Goal: Feedback & Contribution: Submit feedback/report problem

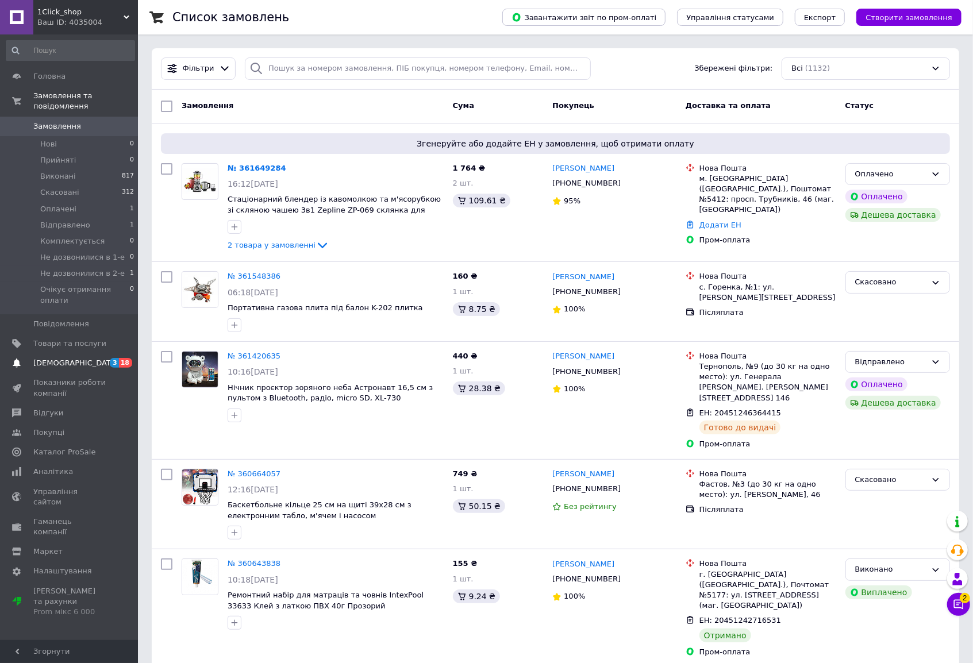
click at [83, 358] on span "[DEMOGRAPHIC_DATA]" at bounding box center [69, 363] width 73 height 10
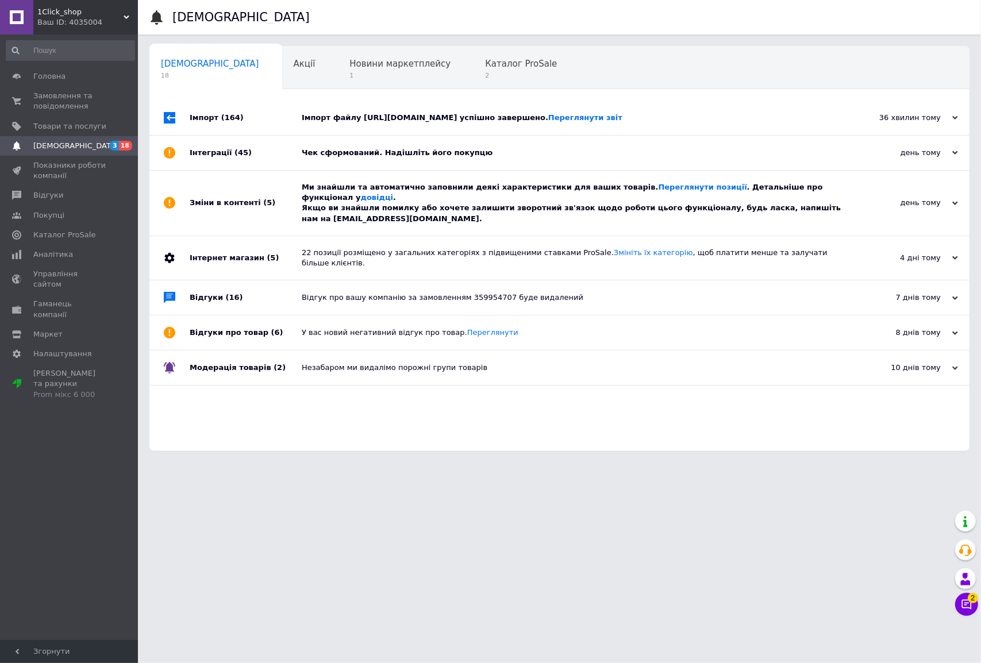
click at [272, 221] on div "Зміни в контенті (5)" at bounding box center [246, 203] width 112 height 65
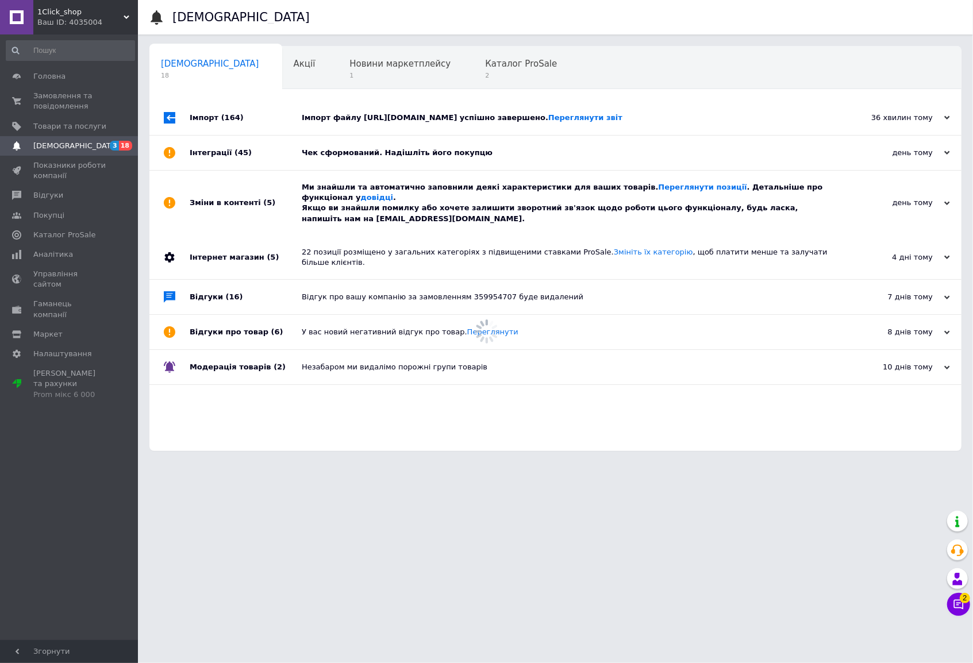
click at [274, 170] on div "Інтеграції (45)" at bounding box center [246, 153] width 112 height 34
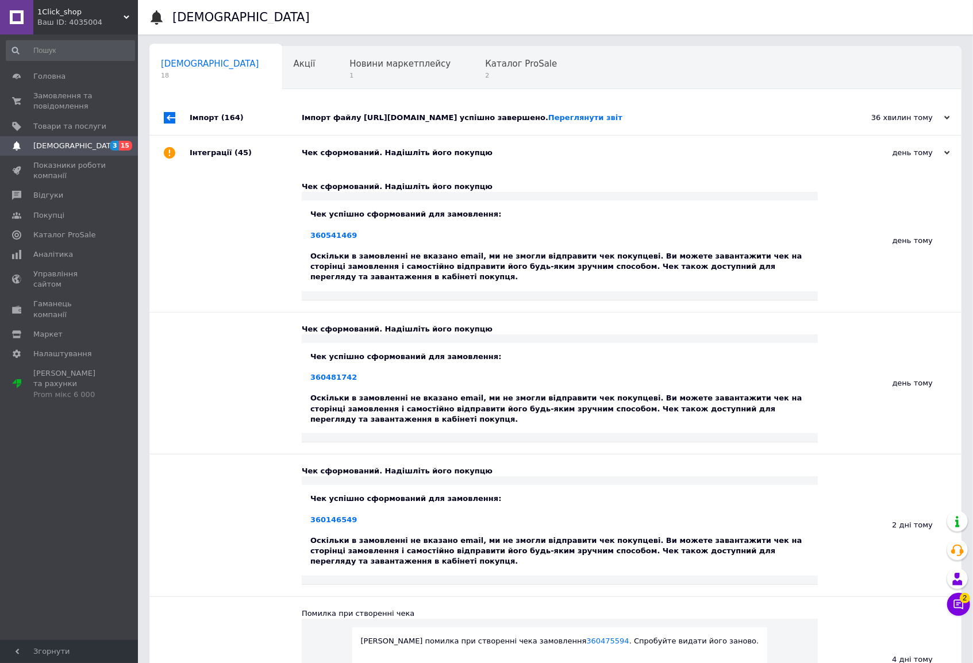
click at [270, 135] on div "Імпорт (164)" at bounding box center [246, 118] width 112 height 34
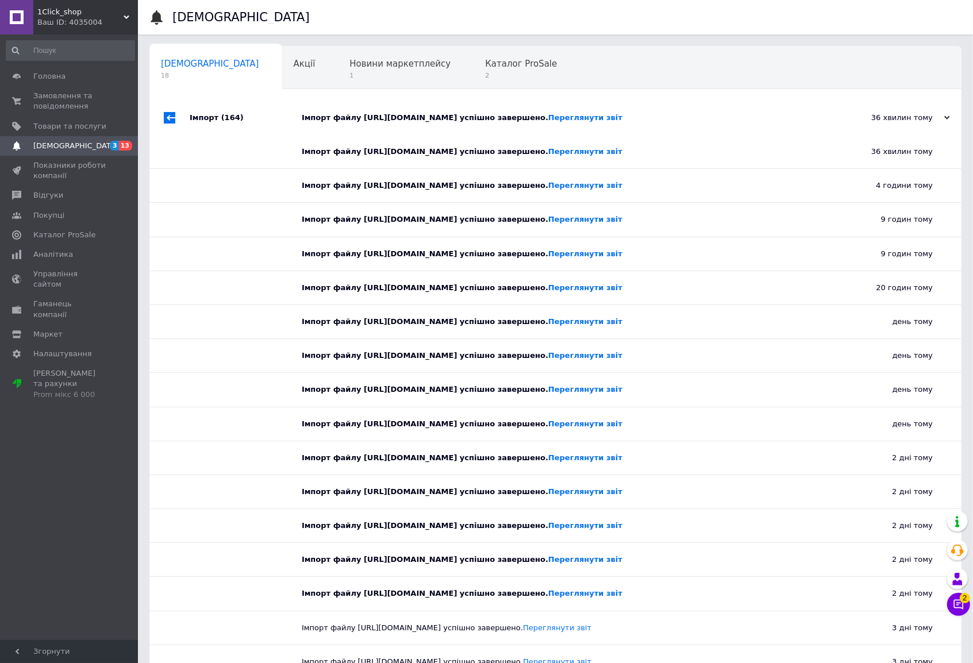
click at [90, 26] on div "Ваш ID: 4035004" at bounding box center [87, 22] width 101 height 10
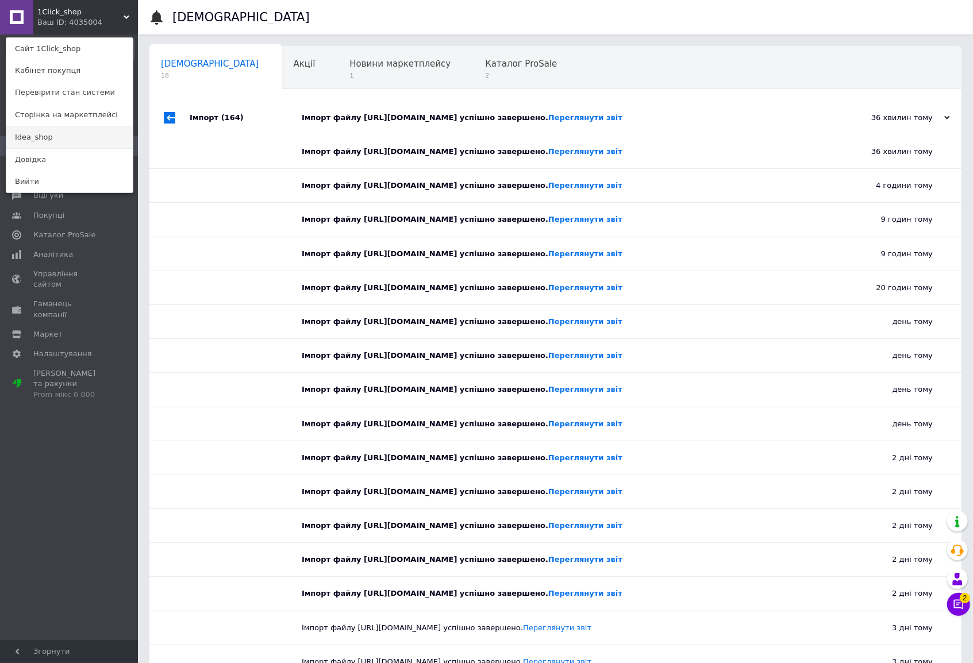
click at [54, 136] on link "Idea_shop" at bounding box center [69, 137] width 126 height 22
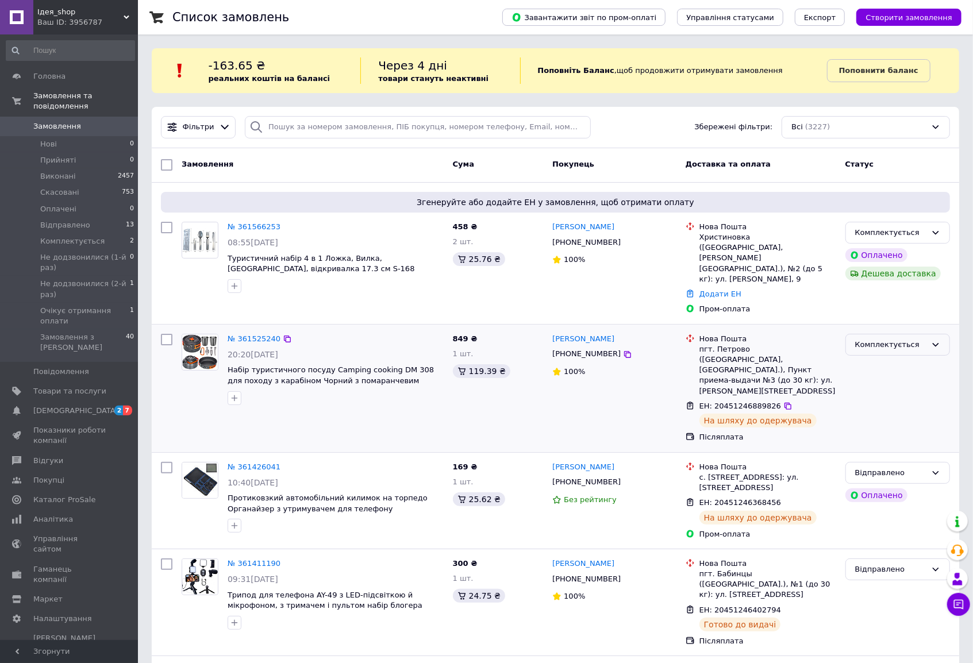
click at [880, 339] on div "Комплектується" at bounding box center [890, 345] width 71 height 12
click at [888, 391] on li "Відправлено" at bounding box center [897, 401] width 103 height 21
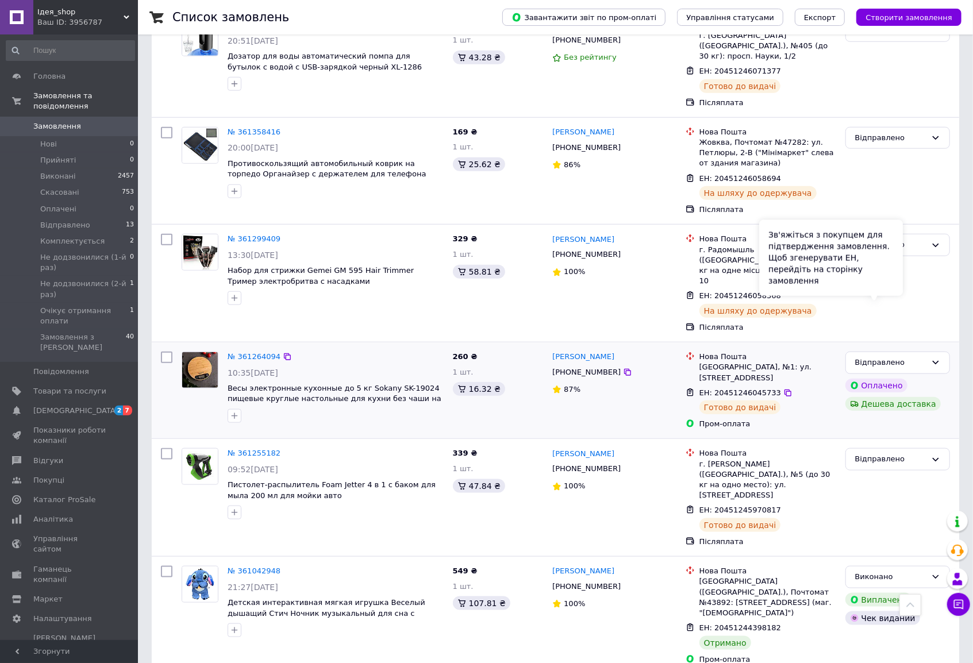
scroll to position [679, 0]
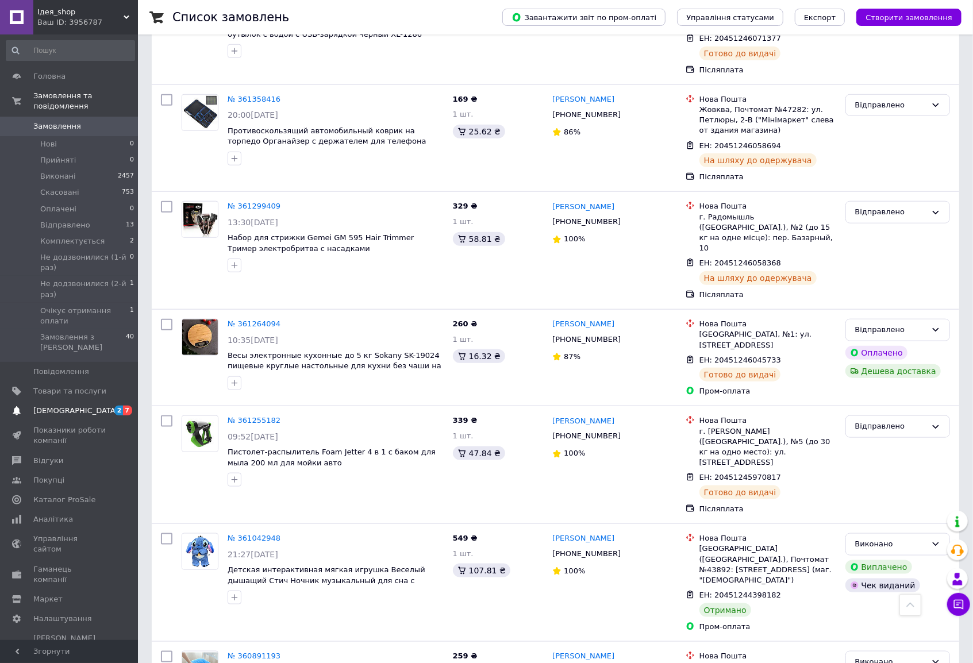
click at [101, 401] on link "Сповіщення 2 7" at bounding box center [70, 411] width 141 height 20
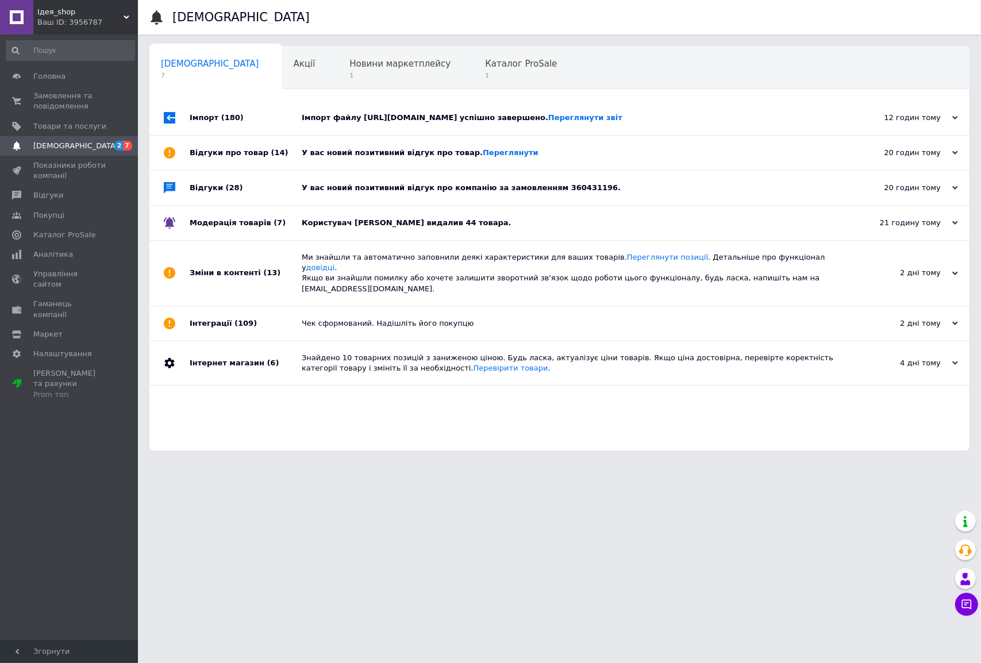
click at [283, 240] on div "Модерація товарів (7)" at bounding box center [246, 223] width 112 height 34
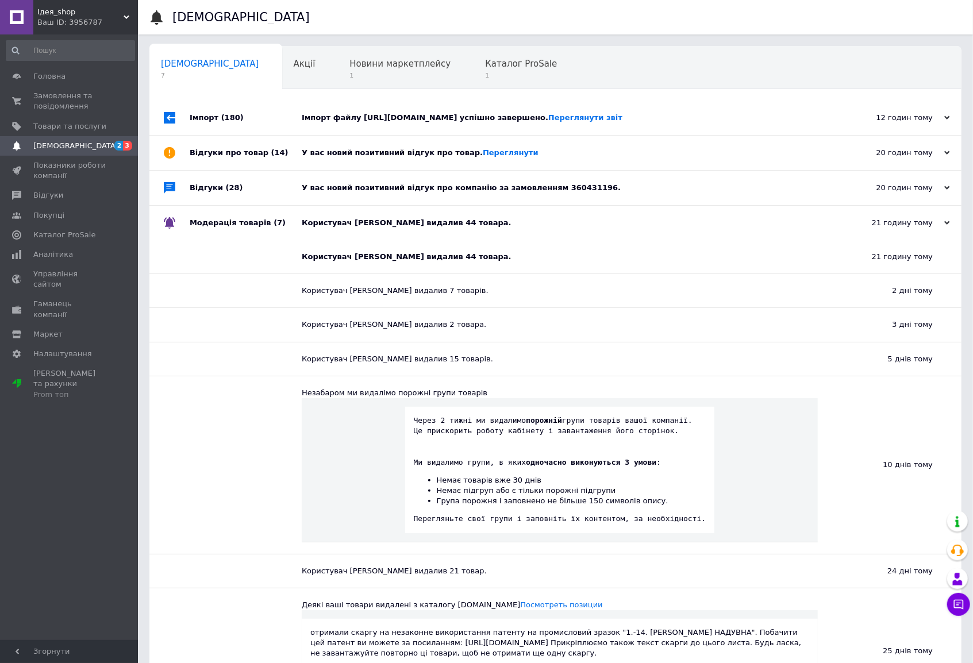
click at [275, 205] on div "Відгуки (28)" at bounding box center [246, 188] width 112 height 34
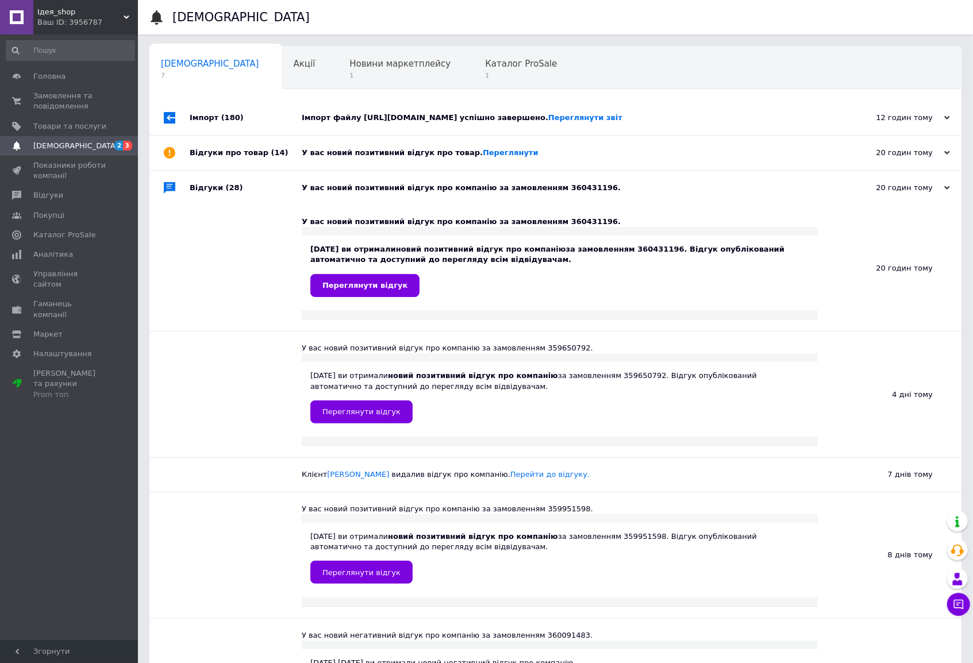
click at [275, 170] on div "Відгуки про товар (14)" at bounding box center [246, 153] width 112 height 34
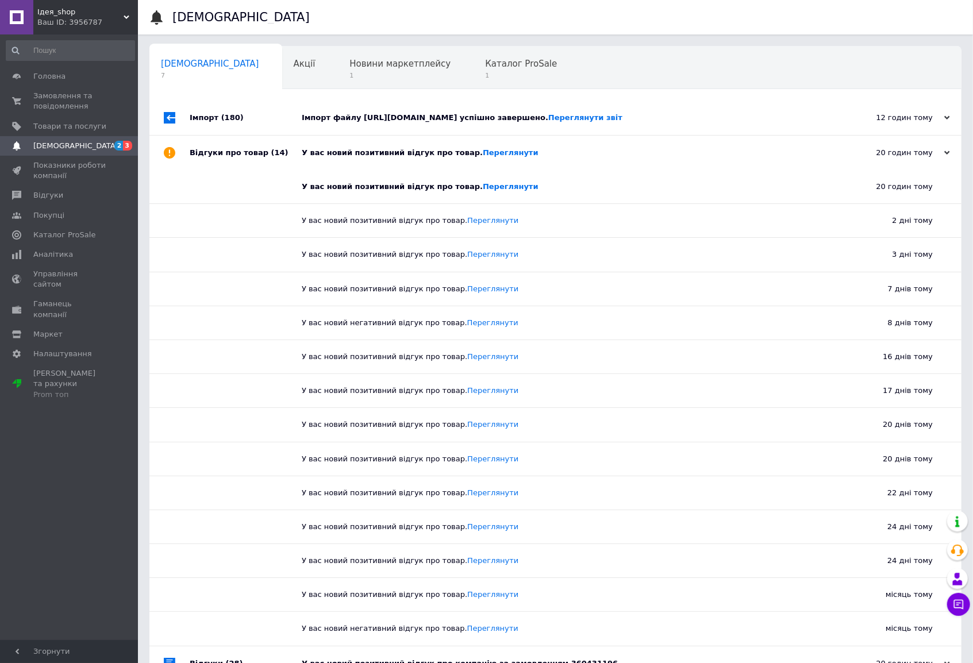
click at [281, 134] on div "Імпорт (180)" at bounding box center [246, 118] width 112 height 34
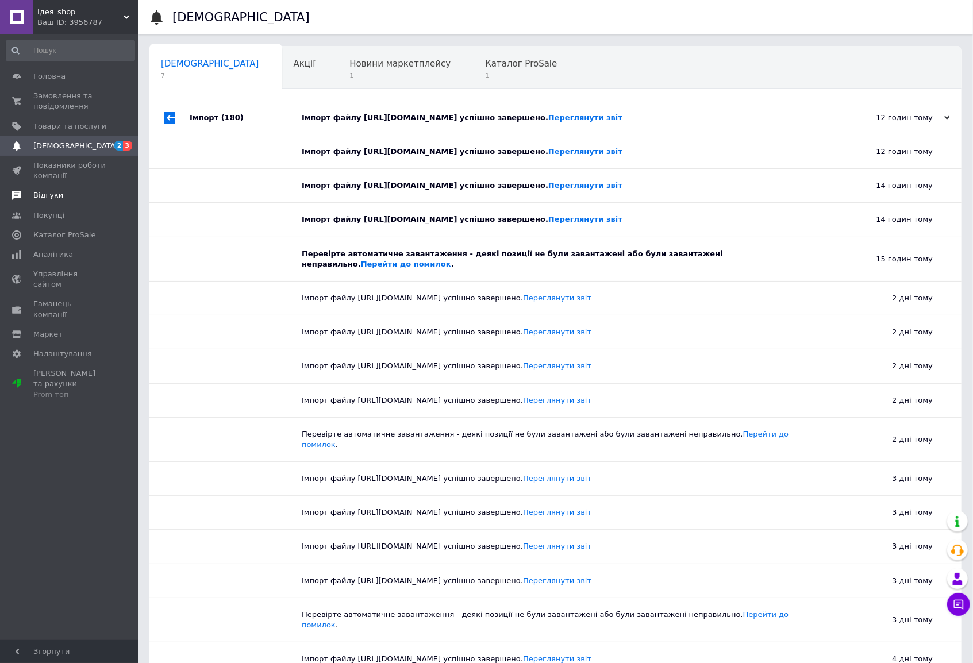
click at [61, 195] on span "Відгуки" at bounding box center [69, 195] width 73 height 10
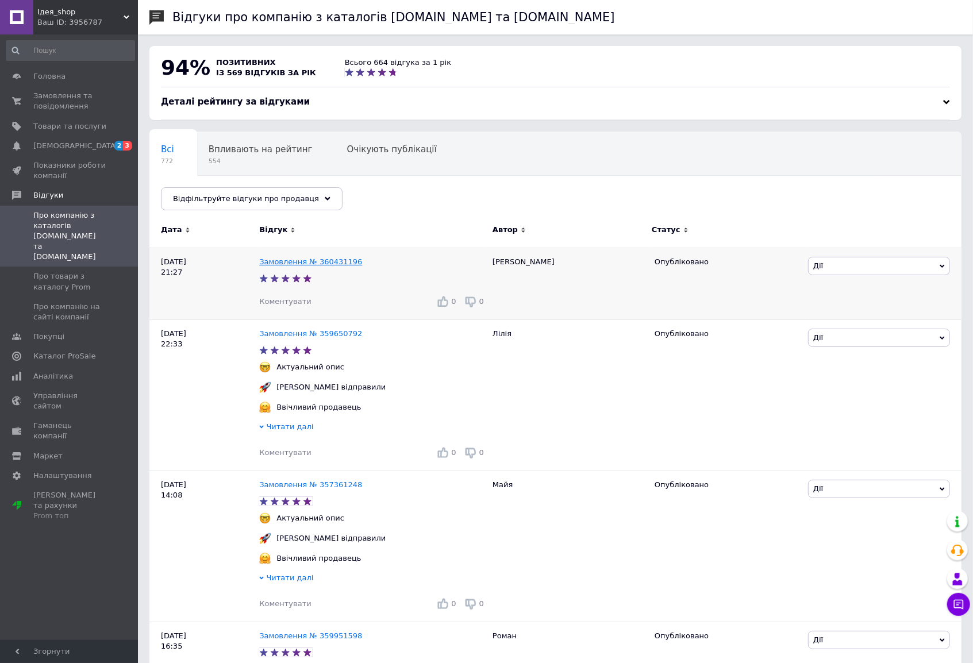
click at [278, 260] on link "Замовлення № 360431196" at bounding box center [310, 262] width 103 height 9
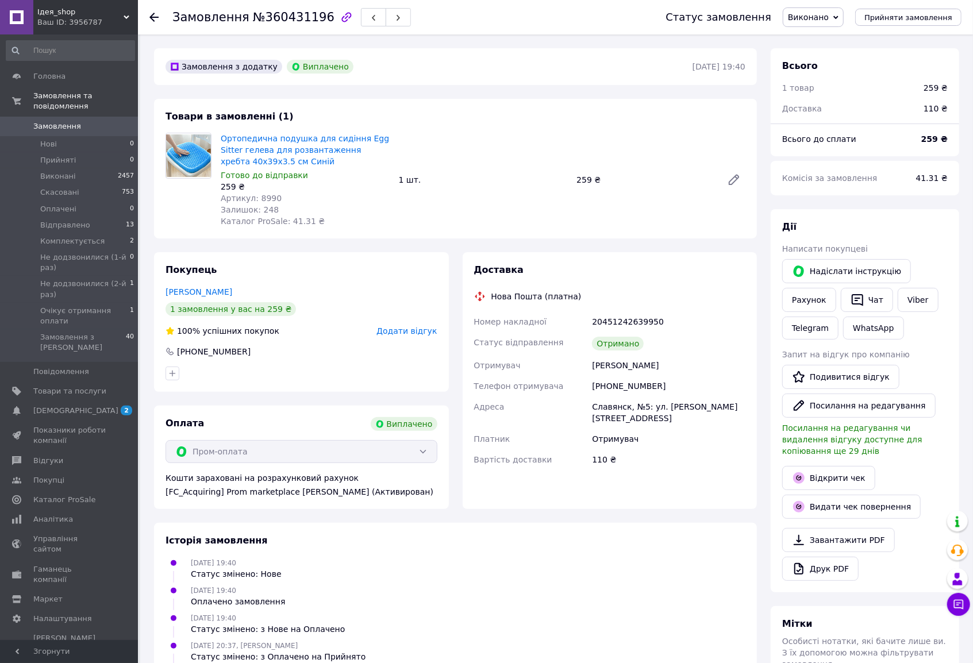
scroll to position [64, 0]
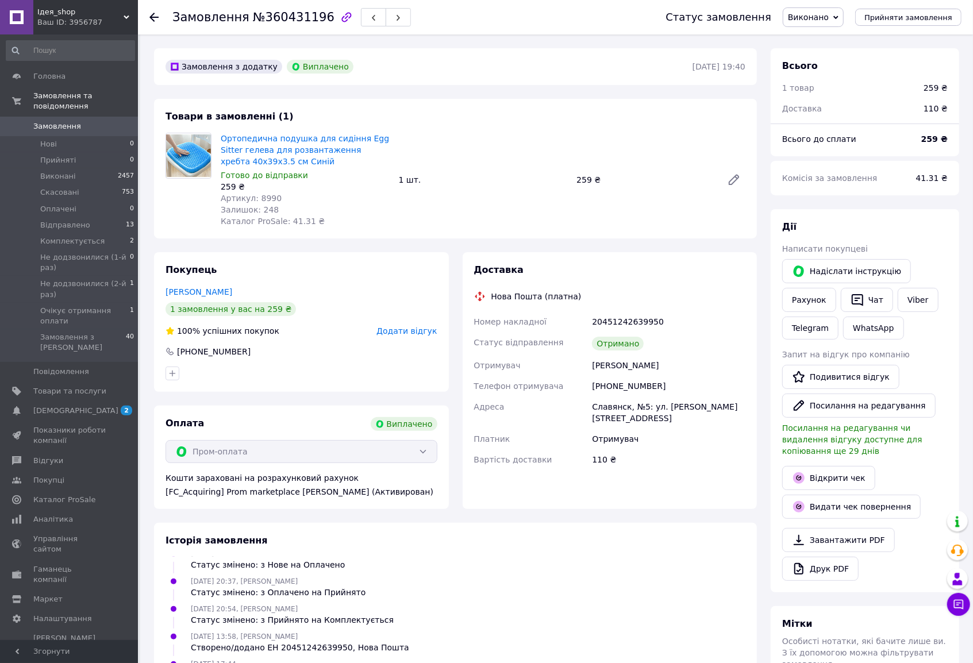
click at [398, 331] on span "Додати відгук" at bounding box center [407, 331] width 60 height 9
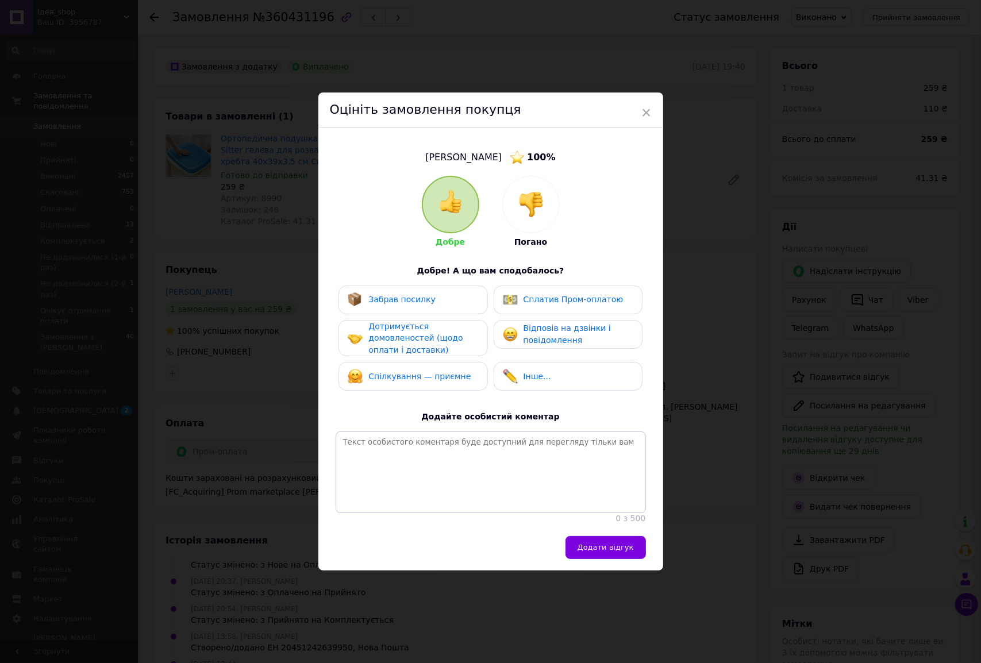
click at [443, 293] on div "Забрав посилку" at bounding box center [413, 300] width 131 height 15
click at [546, 305] on div "Сплатив Пром-оплатою" at bounding box center [568, 300] width 149 height 29
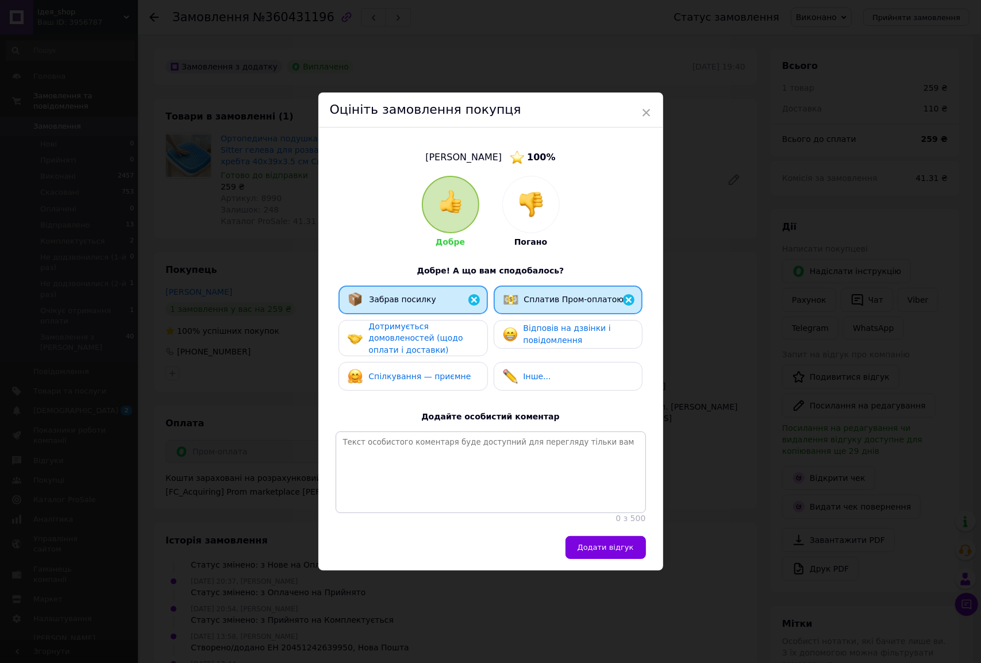
click at [530, 337] on span "Відповів на дзвінки і повідомлення" at bounding box center [567, 334] width 87 height 21
click at [454, 338] on div "Дотримується домовленостей (щодо оплати і доставки)" at bounding box center [423, 339] width 109 height 36
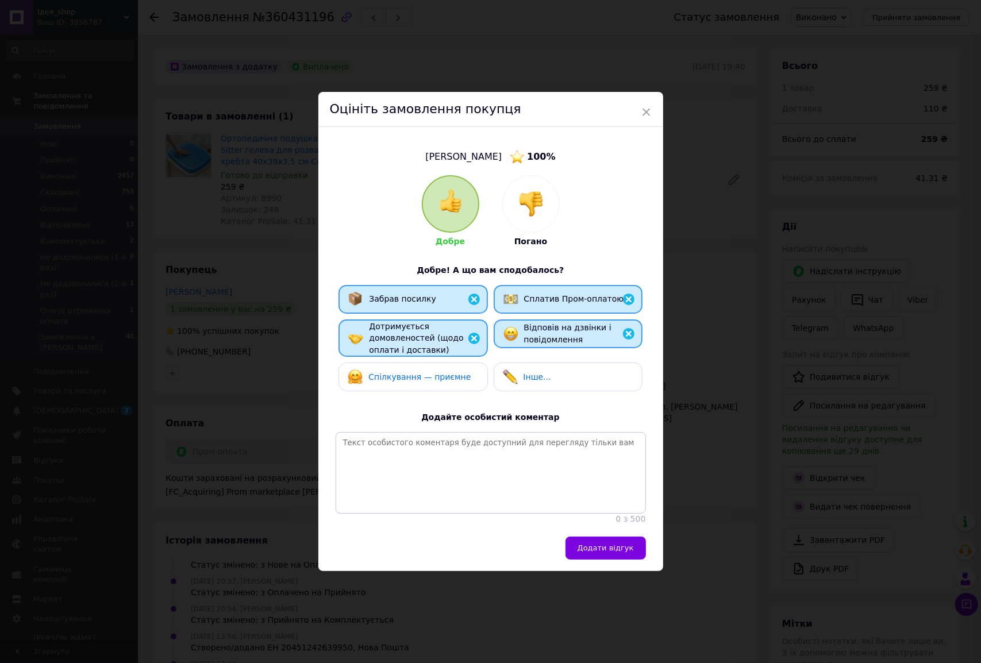
drag, startPoint x: 458, startPoint y: 365, endPoint x: 603, endPoint y: 457, distance: 172.1
click at [463, 370] on div "Спілкування — приємне" at bounding box center [413, 377] width 131 height 15
click at [636, 555] on button "Додати відгук" at bounding box center [606, 548] width 80 height 23
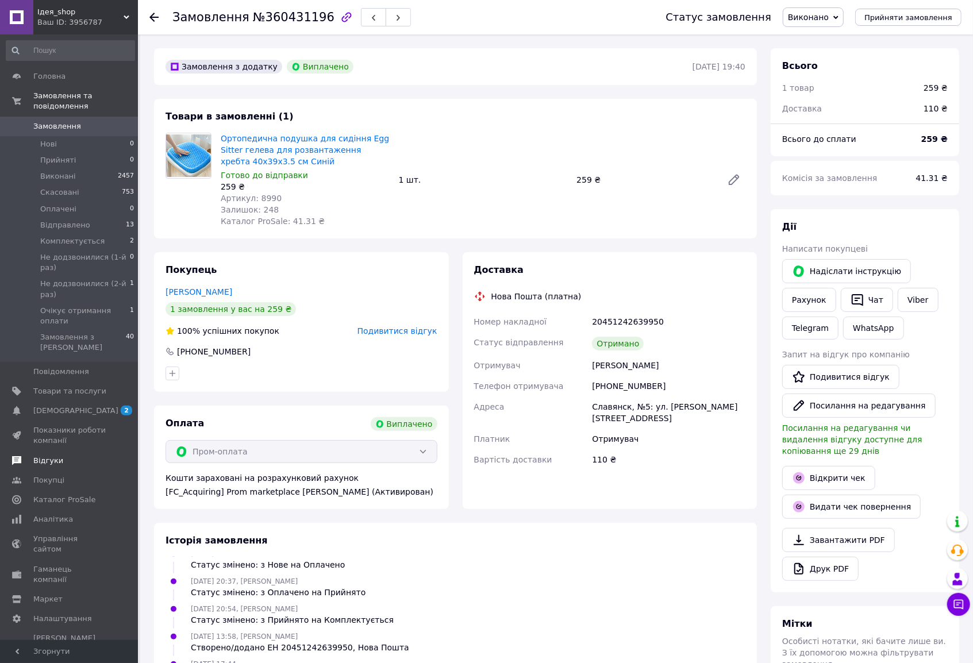
click at [55, 456] on span "Відгуки" at bounding box center [48, 461] width 30 height 10
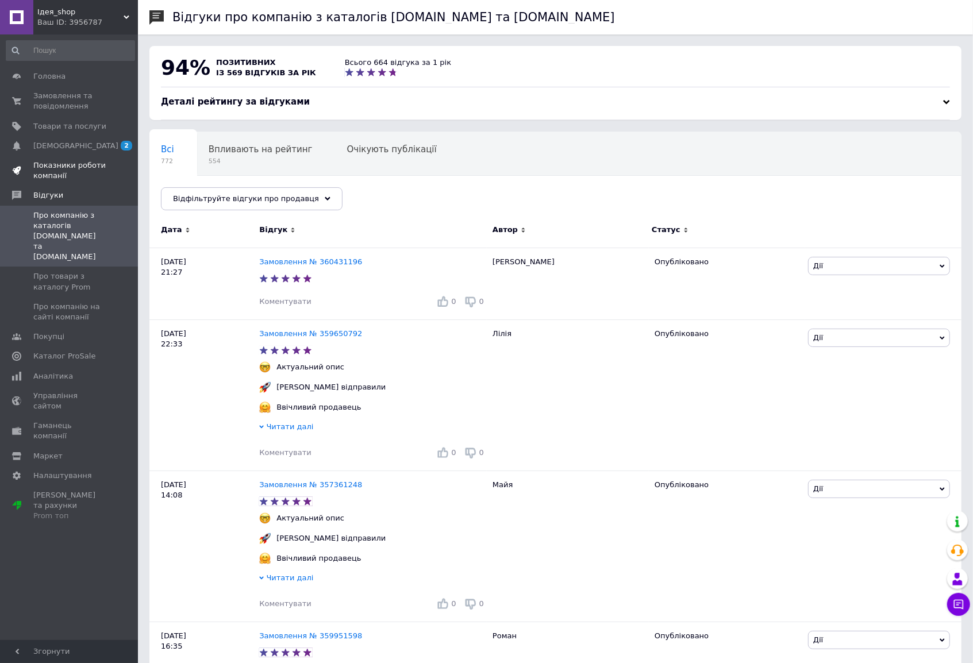
click at [63, 166] on span "Показники роботи компанії" at bounding box center [69, 170] width 73 height 21
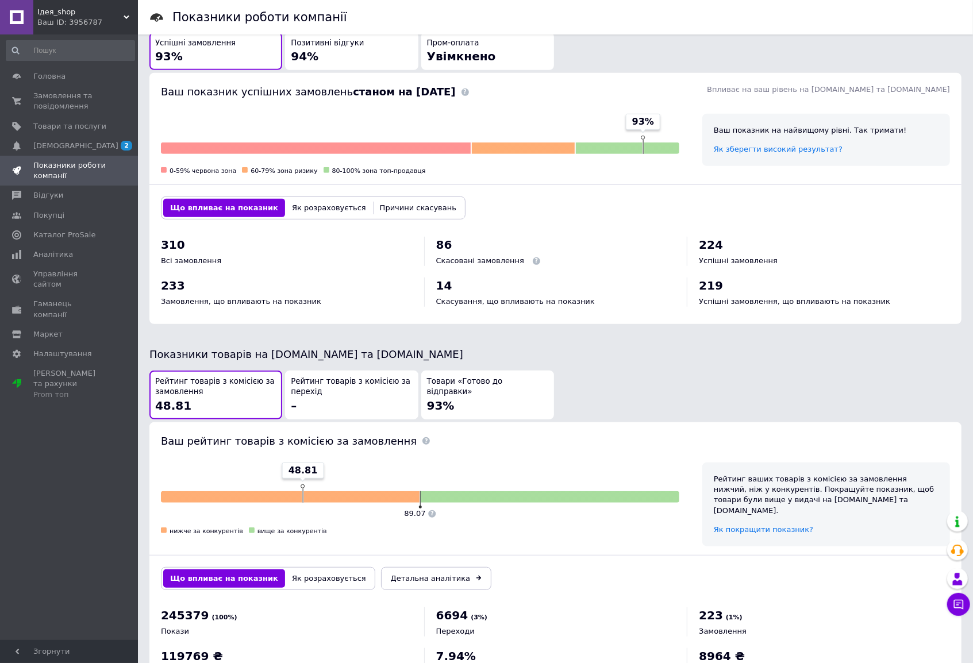
scroll to position [352, 0]
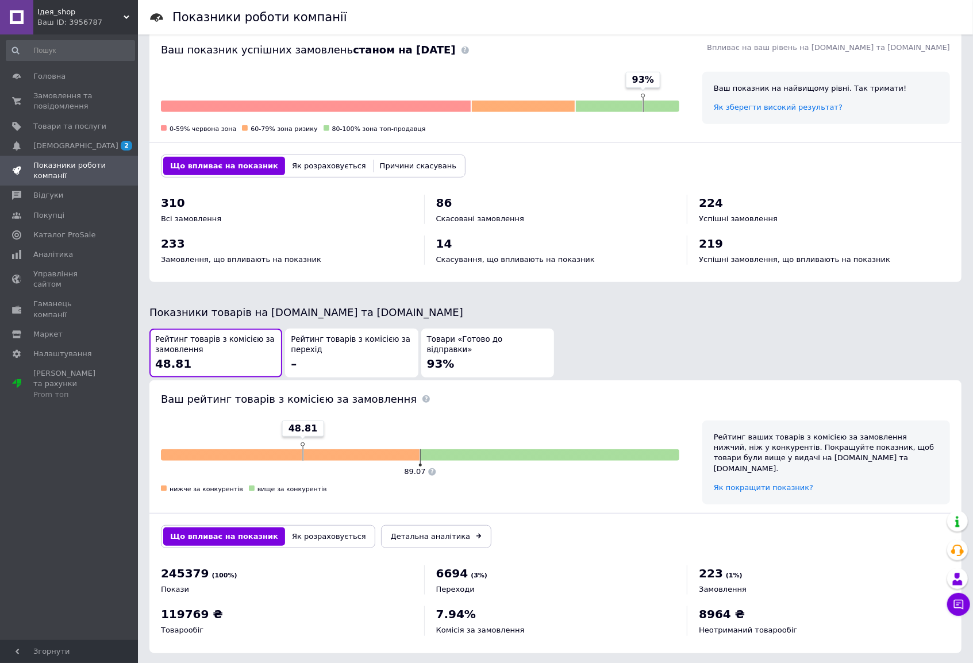
click at [474, 359] on div "Товари «Готово до відправки» 93%" at bounding box center [487, 353] width 121 height 37
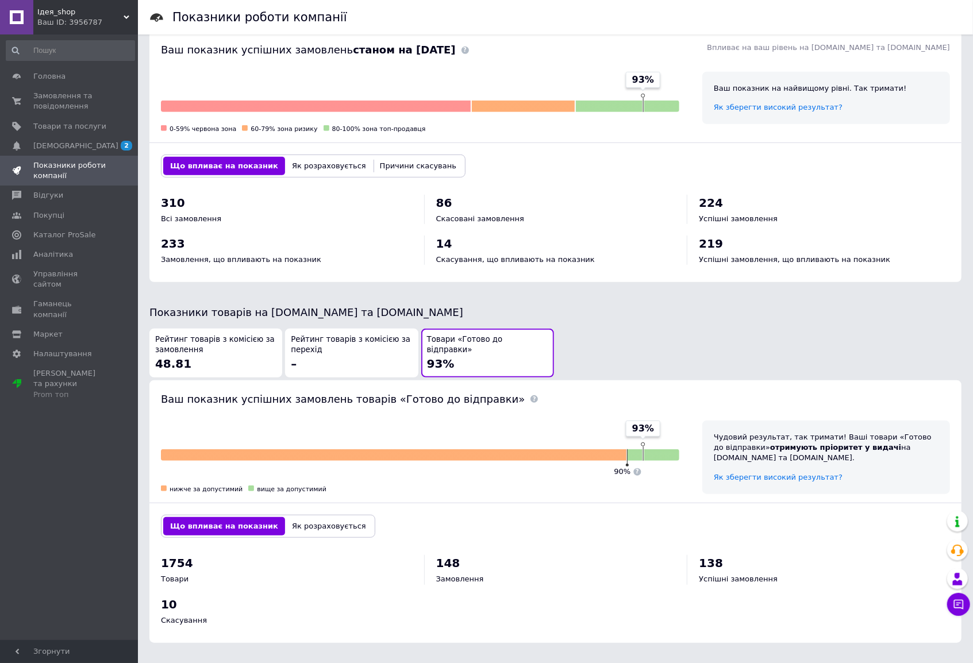
click at [244, 363] on div "Рейтинг товарів з комісією за замовлення 48.81" at bounding box center [215, 353] width 121 height 37
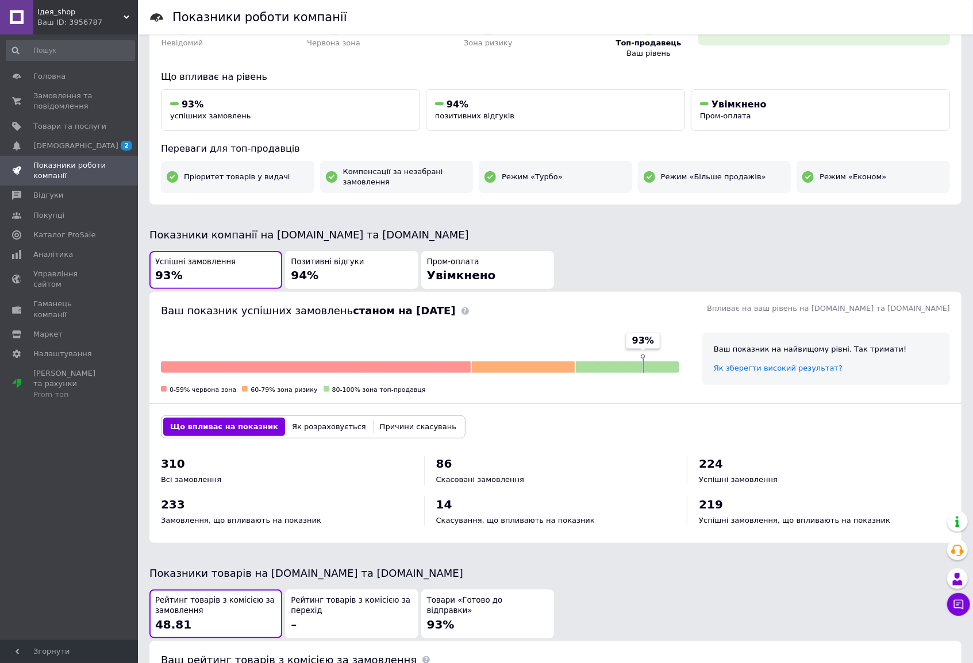
scroll to position [90, 0]
click at [321, 282] on div "Позитивні відгуки 94%" at bounding box center [351, 271] width 121 height 27
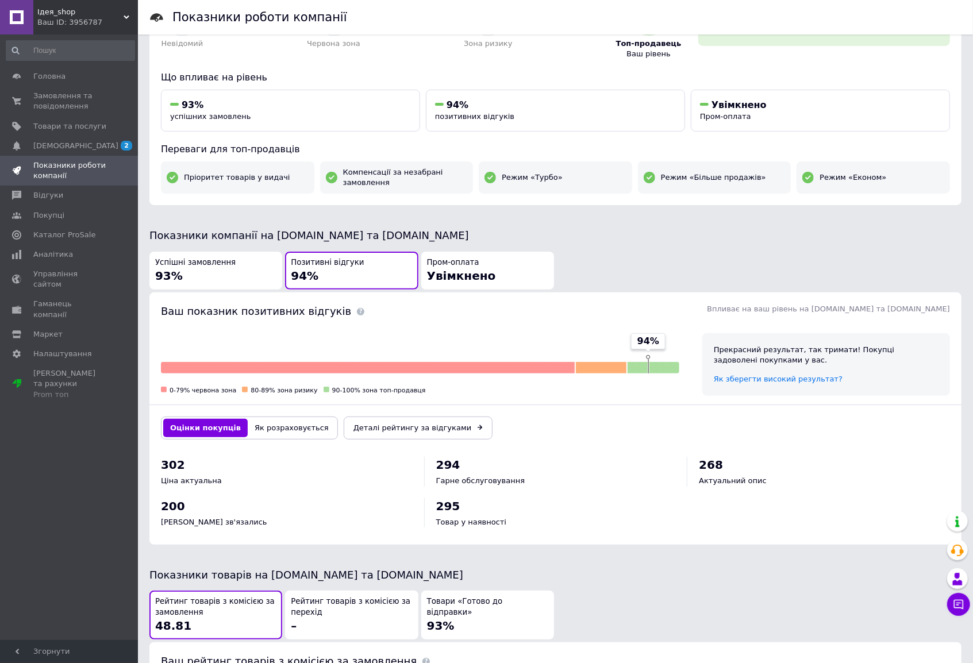
click at [249, 284] on button "Успішні замовлення 93%" at bounding box center [215, 271] width 133 height 39
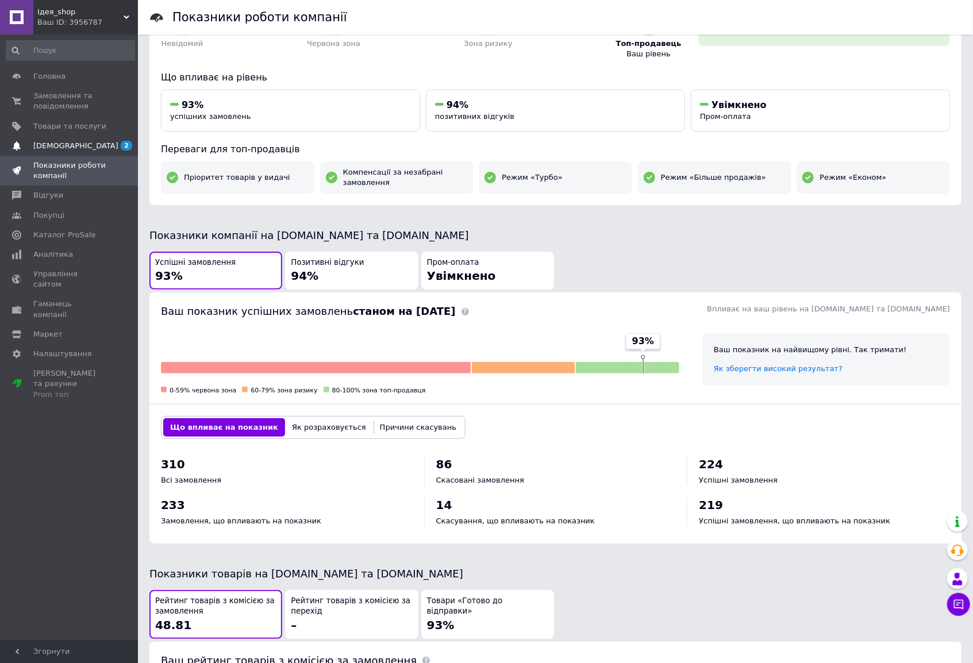
click at [76, 151] on link "Сповіщення 2 0" at bounding box center [70, 146] width 141 height 20
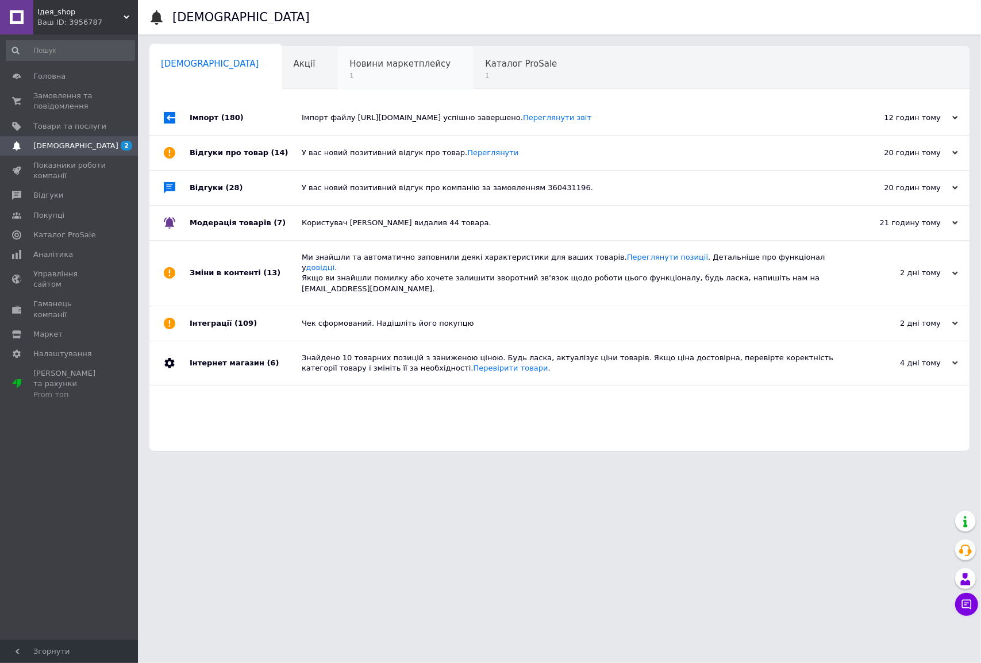
click at [346, 79] on div "Новини маркетплейсу 1" at bounding box center [406, 69] width 136 height 44
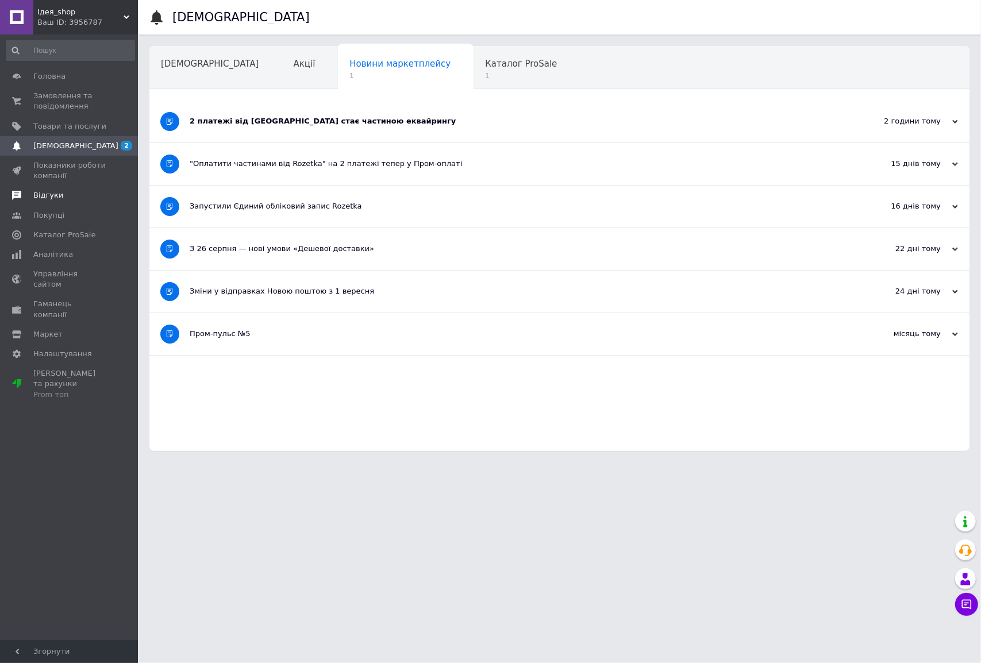
click at [55, 198] on span "Відгуки" at bounding box center [48, 195] width 30 height 10
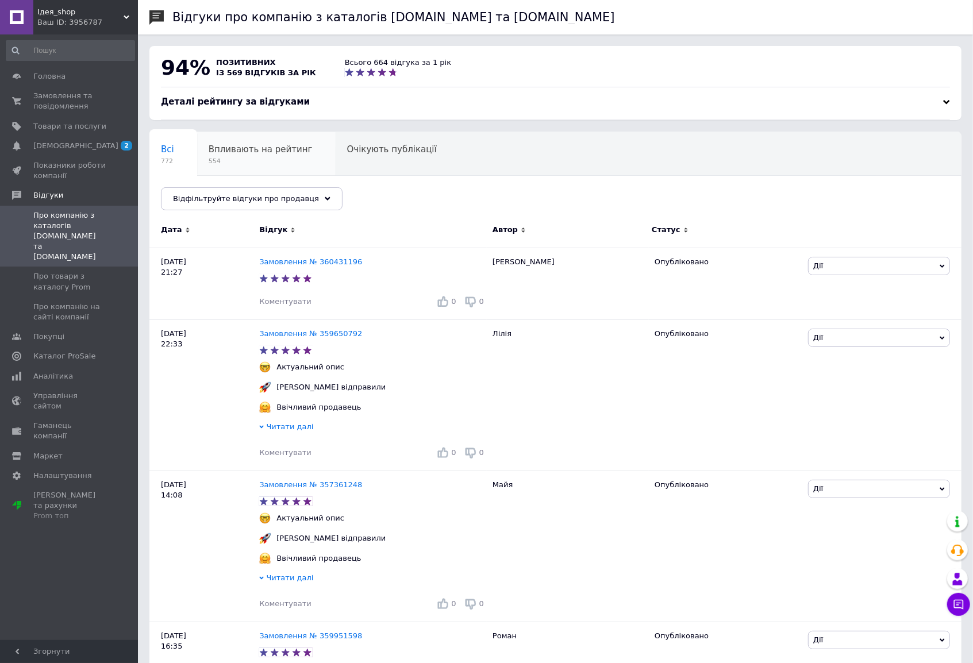
click at [232, 156] on div "Впливають на рейтинг 554" at bounding box center [266, 154] width 139 height 44
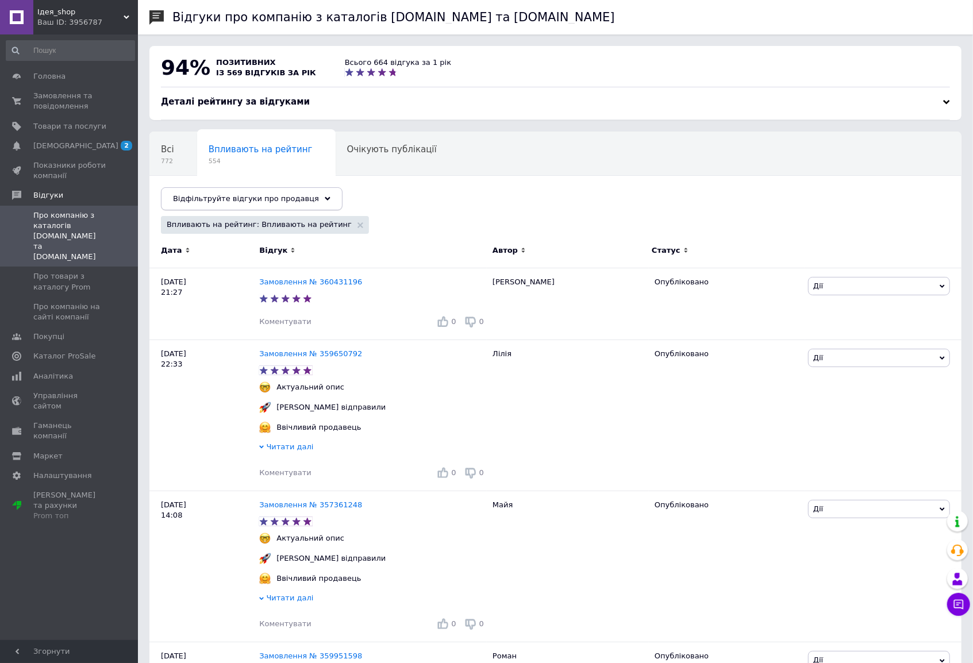
click at [275, 190] on div "Відфільтруйте відгуки про продавця" at bounding box center [252, 198] width 182 height 23
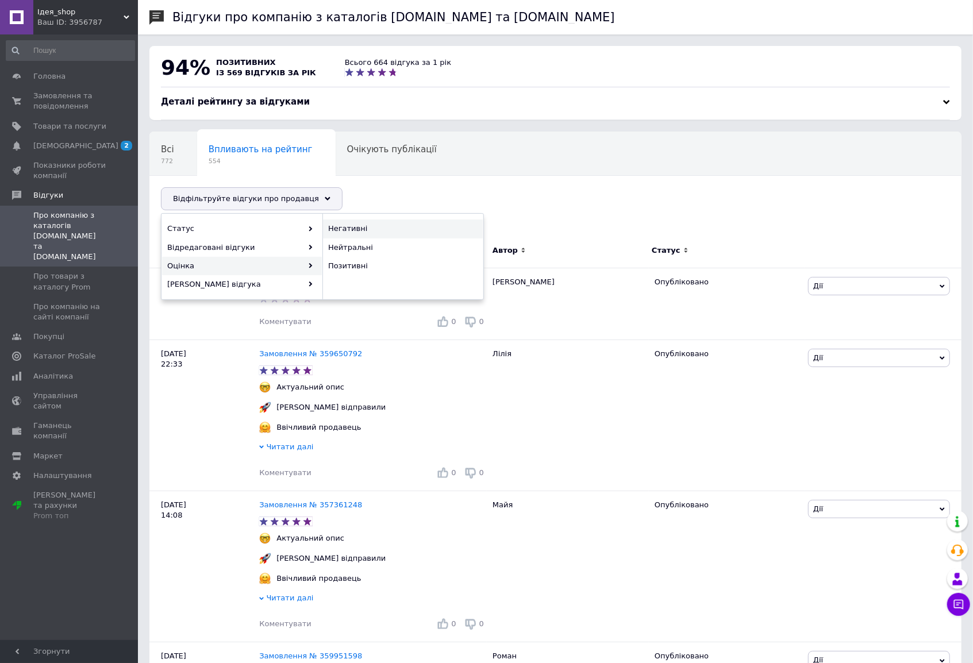
click at [337, 232] on span "Негативні" at bounding box center [401, 229] width 147 height 10
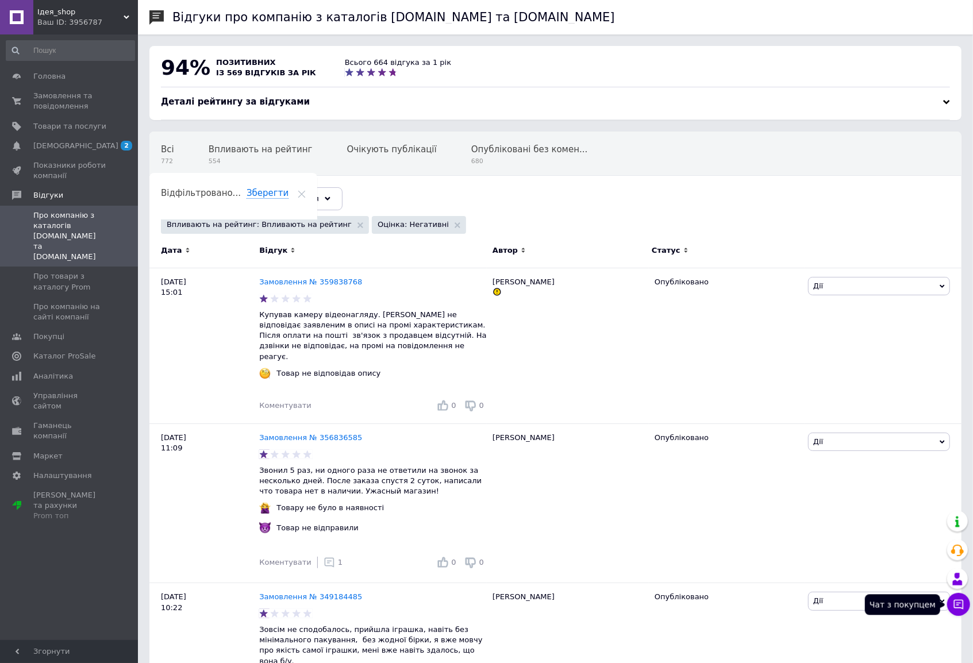
click at [962, 607] on icon at bounding box center [958, 604] width 11 height 11
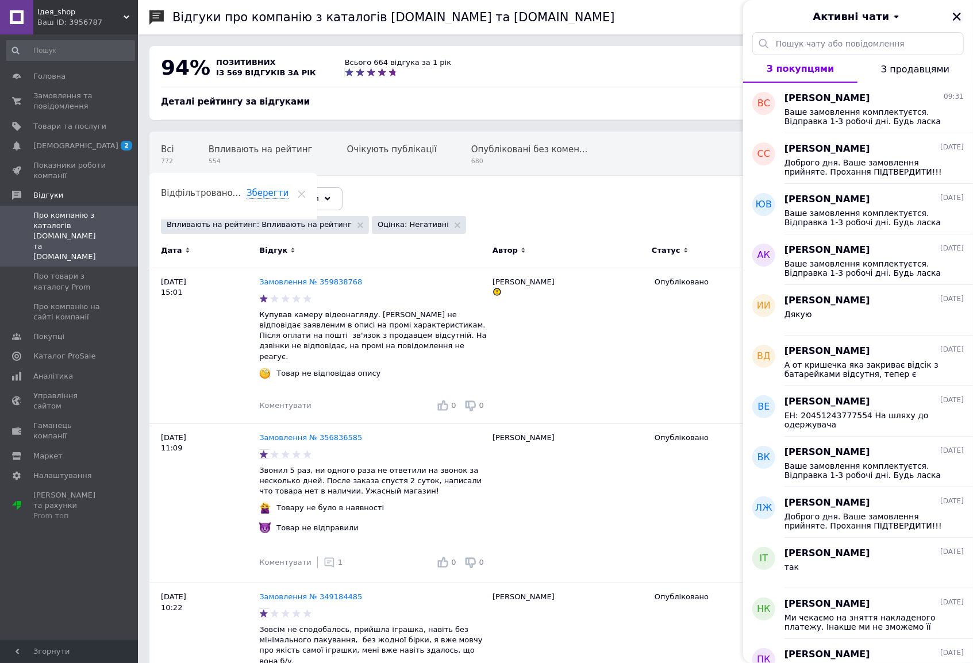
click at [958, 15] on icon "Закрити" at bounding box center [957, 17] width 8 height 8
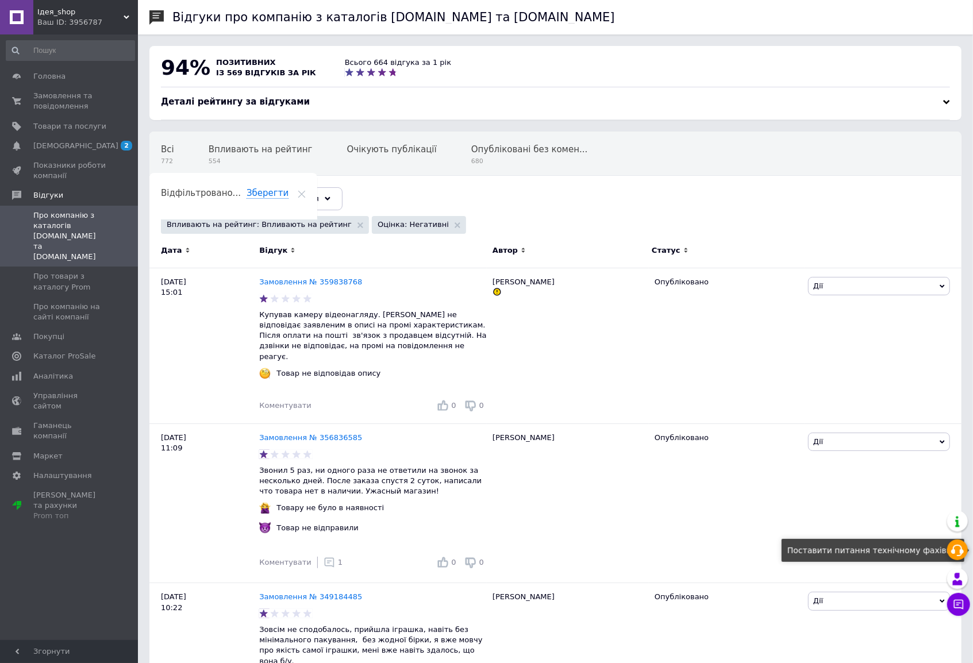
click at [961, 553] on use at bounding box center [958, 550] width 13 height 11
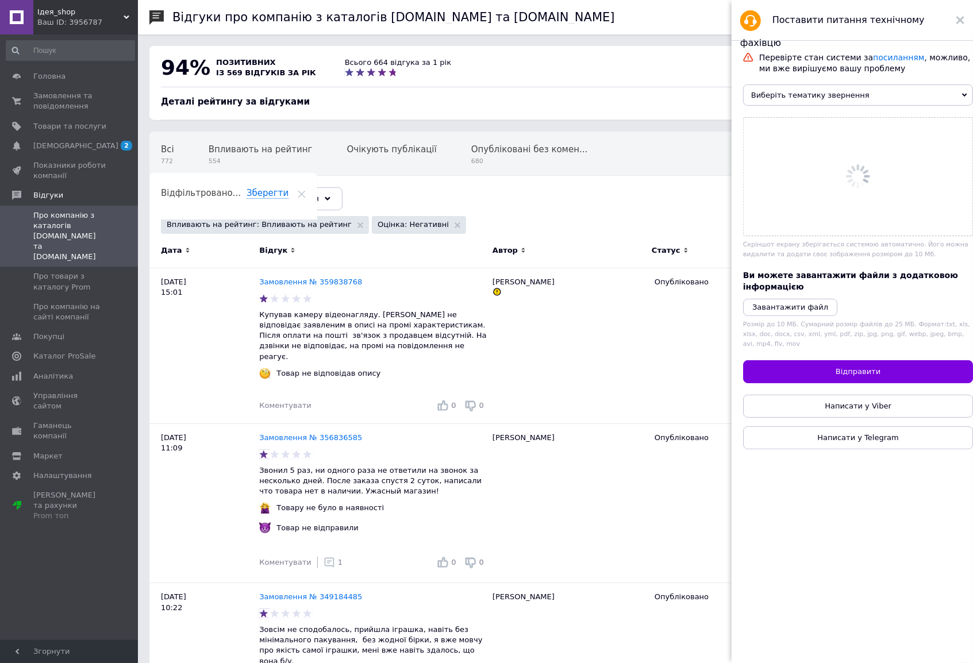
click at [841, 100] on span "Виберіть тематику звернення" at bounding box center [858, 95] width 230 height 21
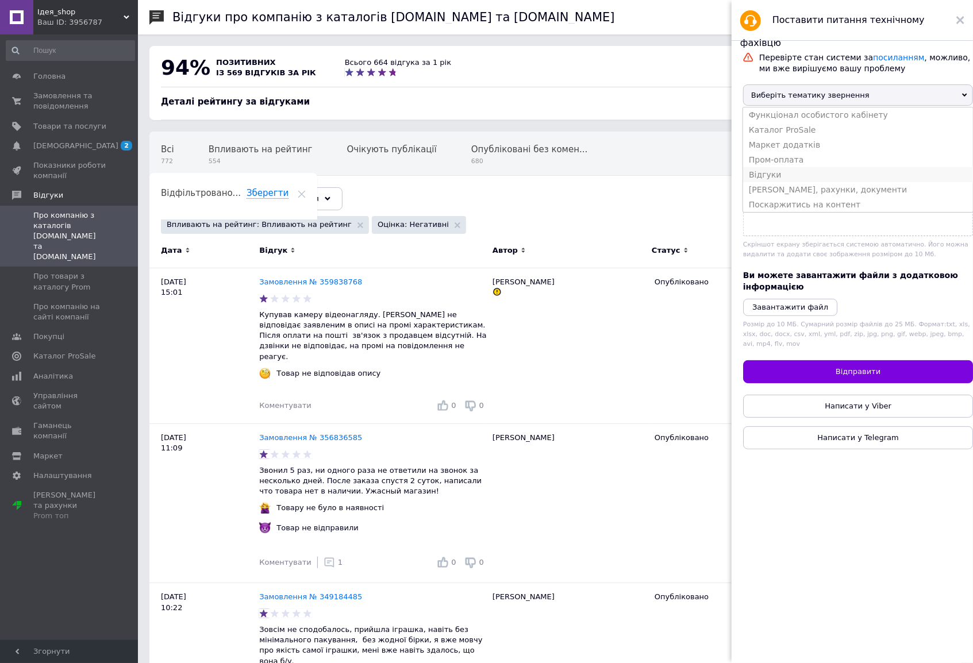
click at [786, 181] on li "Відгуки" at bounding box center [858, 174] width 230 height 15
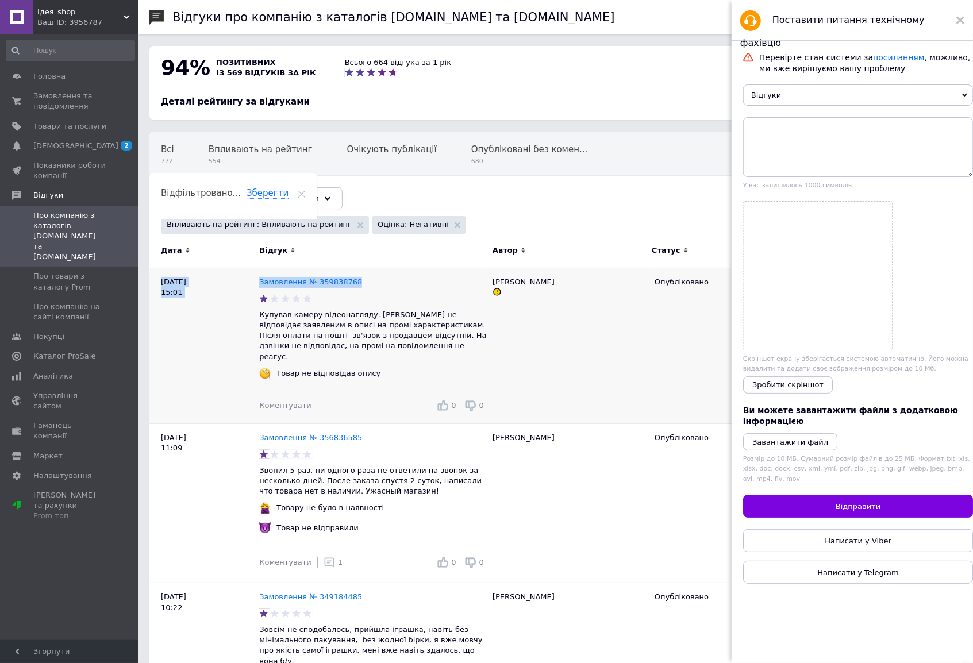
drag, startPoint x: 165, startPoint y: 274, endPoint x: 366, endPoint y: 281, distance: 200.8
click at [366, 281] on div "02.09.25 15:01 Замовлення № 359838768 Купував камеру відеонагляду. Камера не ві…" at bounding box center [555, 346] width 812 height 156
copy div "02.09.25 15:01 Замовлення № 359838768"
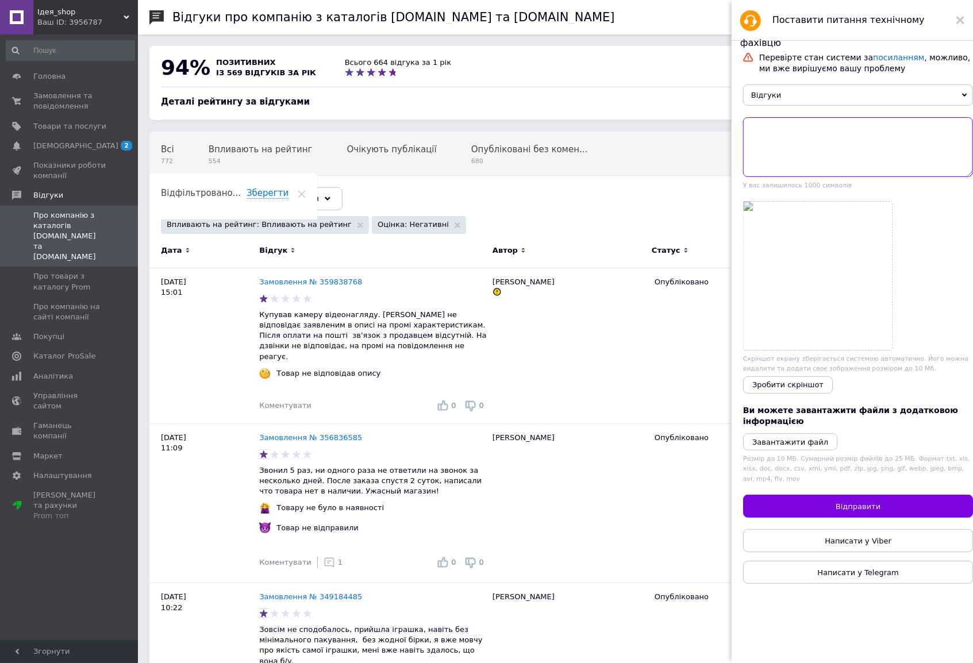
click at [768, 132] on textarea at bounding box center [858, 147] width 230 height 60
paste textarea "02.09.25 15:01 Замовлення № 359838768"
click at [751, 131] on textarea "02.09.25 15:01 Замовлення № 359838768" at bounding box center [858, 147] width 230 height 60
click at [740, 139] on div "Перевірте стан системи за посиланням , можливо, ми вже вирішуємо вашу проблему …" at bounding box center [858, 354] width 253 height 626
drag, startPoint x: 769, startPoint y: 137, endPoint x: 744, endPoint y: 138, distance: 24.7
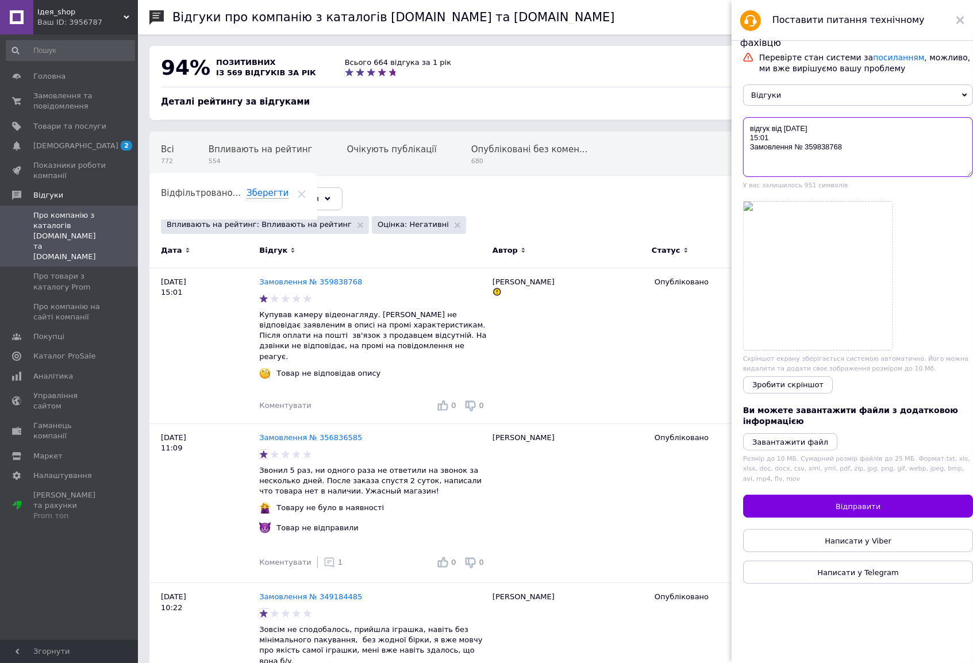
click at [744, 138] on textarea "відгук від 02.09.25 15:01 Замовлення № 359838768" at bounding box center [858, 147] width 230 height 60
drag, startPoint x: 750, startPoint y: 149, endPoint x: 750, endPoint y: 141, distance: 8.0
click at [750, 141] on textarea "відгук від 02.09.25 15:01 Замовлення № 359838768" at bounding box center [858, 147] width 230 height 60
click at [873, 135] on textarea "відгук від 02.09.25 по Замовлення № 359838768" at bounding box center [858, 147] width 230 height 60
drag, startPoint x: 750, startPoint y: 130, endPoint x: 788, endPoint y: 152, distance: 43.6
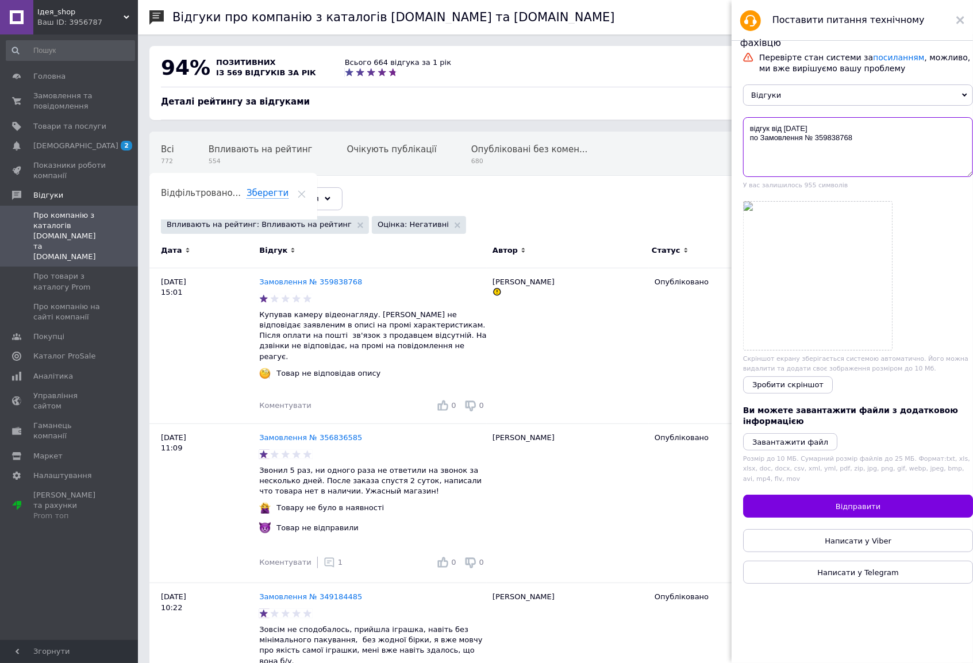
click at [751, 130] on textarea "відгук від 02.09.25 по Замовлення № 359838768" at bounding box center [858, 147] width 230 height 60
click at [868, 141] on textarea "Скажіть будь ласа чому відгук від 02.09.25 по Замовлення № 359838768" at bounding box center [858, 147] width 230 height 60
type textarea "Скажіть будь ласа чому відгук від 02.09.25 по Замовлення № 359838768 впливає на…"
click at [808, 388] on span "Зробити скріншот" at bounding box center [788, 385] width 71 height 9
click at [792, 447] on icon "Завантажити файл" at bounding box center [791, 442] width 76 height 9
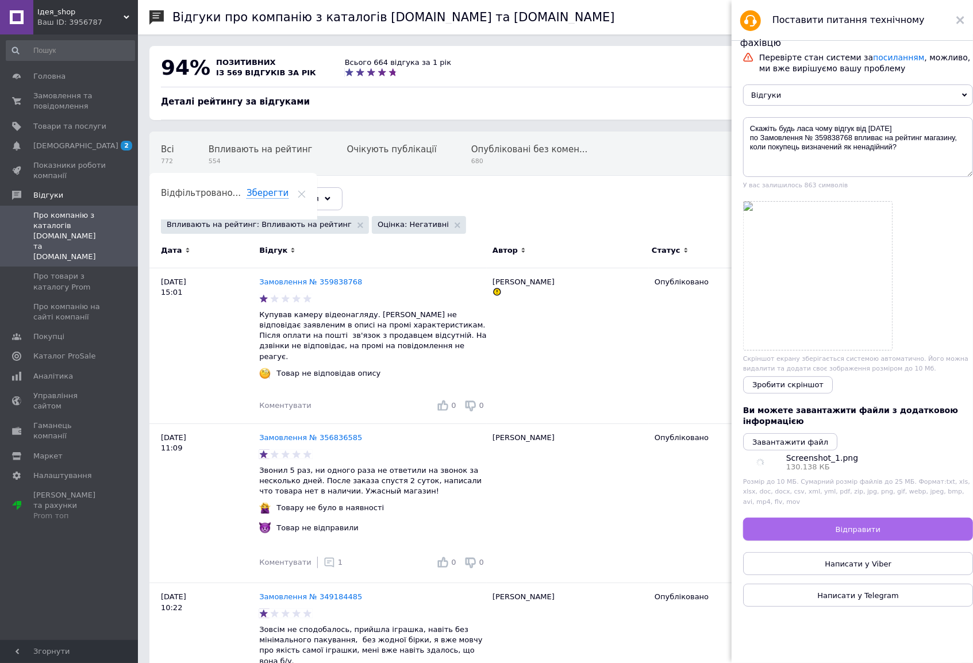
click at [874, 534] on span "Відправити" at bounding box center [858, 529] width 45 height 9
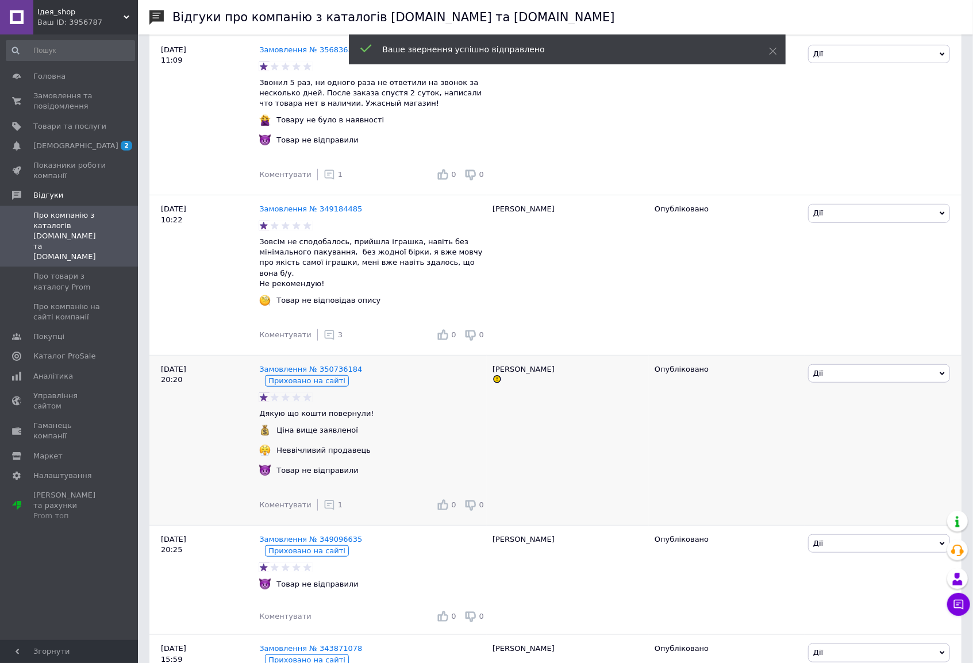
scroll to position [366, 0]
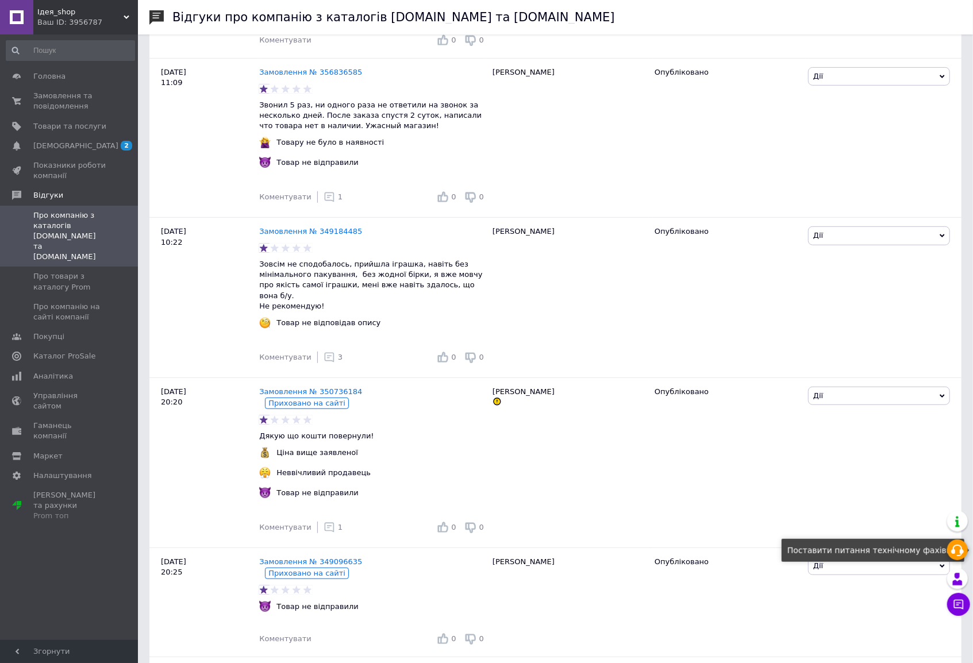
click at [956, 557] on icon at bounding box center [958, 551] width 14 height 14
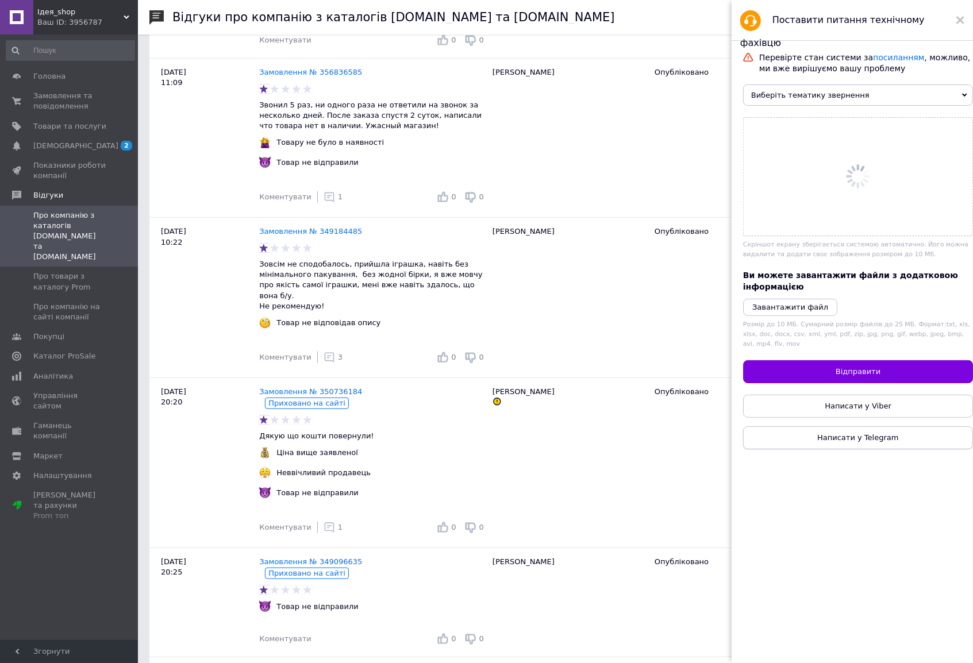
scroll to position [0, 0]
click at [880, 97] on span "Виберіть тематику звернення" at bounding box center [858, 95] width 230 height 21
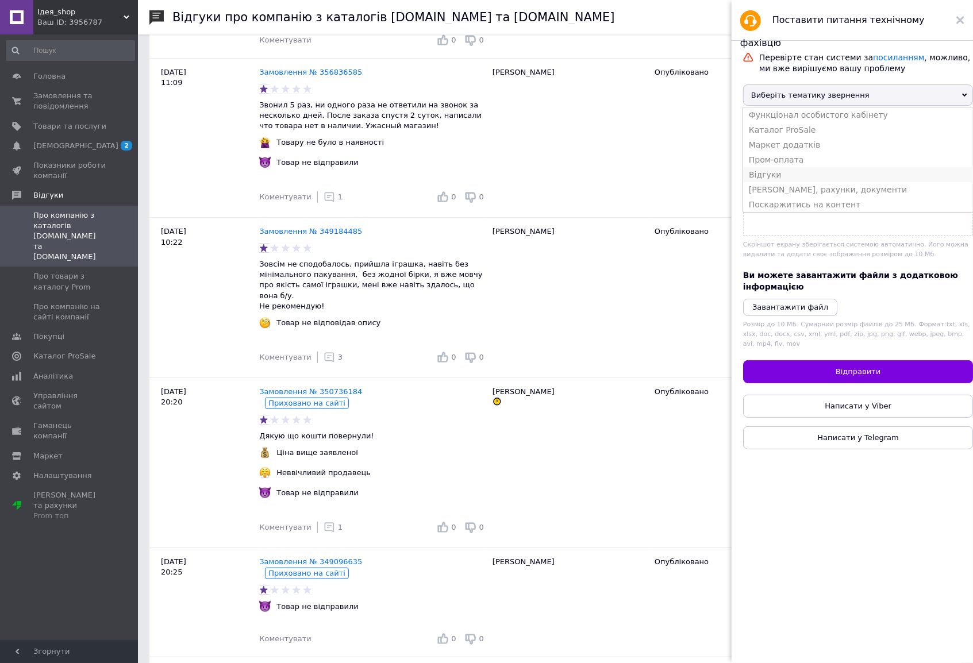
click at [788, 182] on li "Відгуки" at bounding box center [858, 174] width 230 height 15
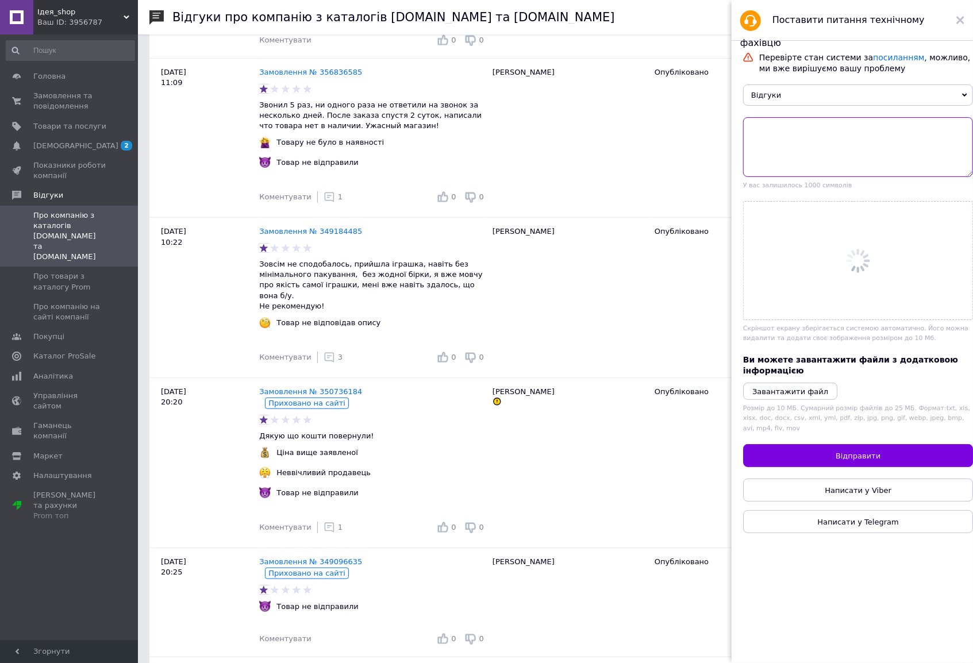
click at [789, 141] on textarea at bounding box center [858, 147] width 230 height 60
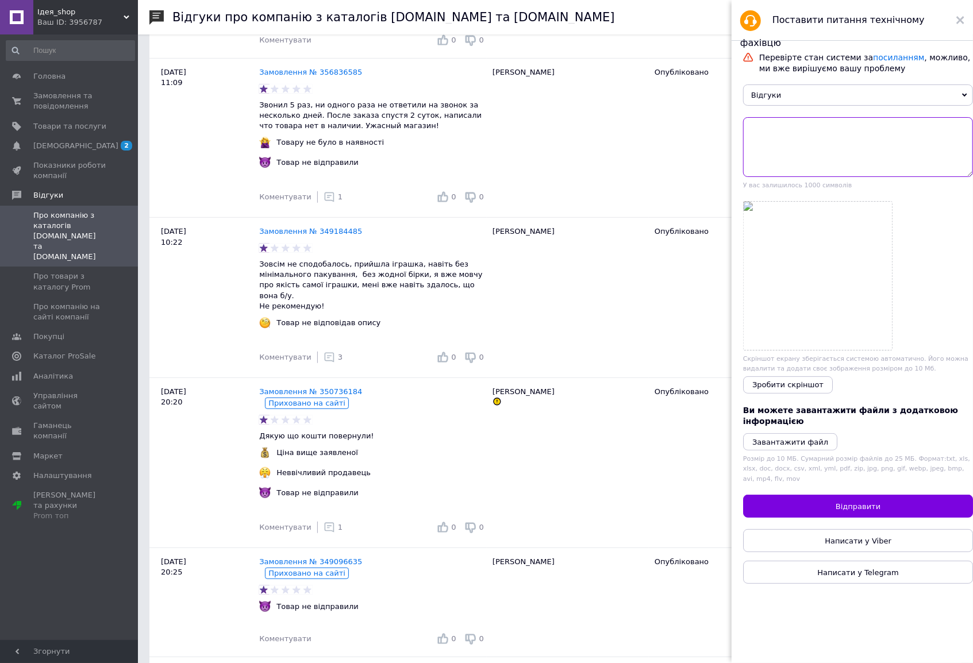
paste textarea "Скажіть будь ласа чому відгук від 02.09.25 по Замовлення № 359838768 впливає на…"
drag, startPoint x: 162, startPoint y: 374, endPoint x: 274, endPoint y: 382, distance: 112.4
click at [206, 378] on div "02.07.25 20:20" at bounding box center [204, 463] width 110 height 170
copy div "02.07.25"
drag, startPoint x: 896, startPoint y: 131, endPoint x: 870, endPoint y: 131, distance: 26.5
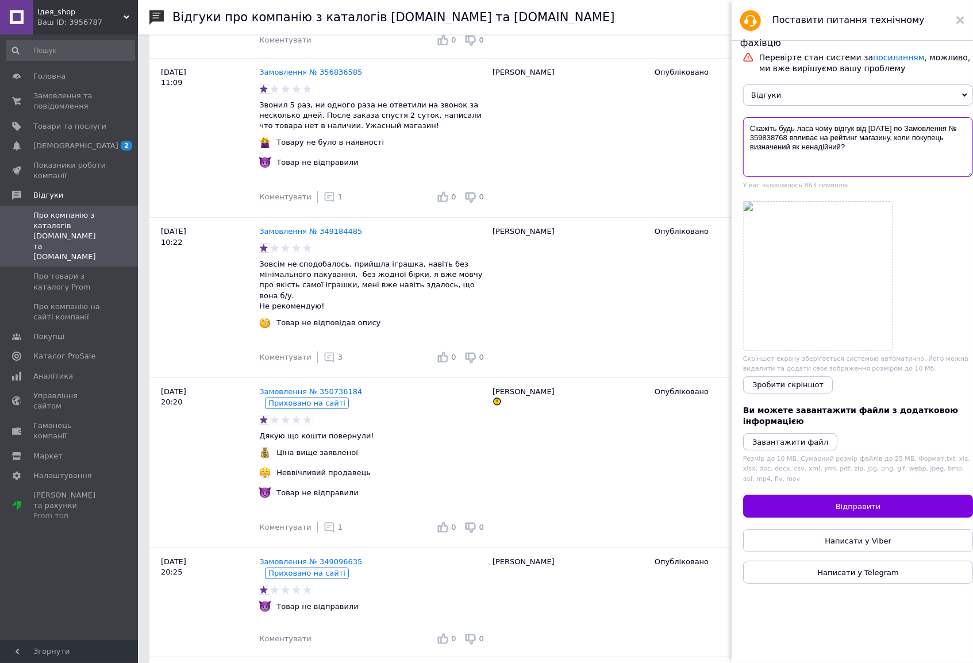
click at [870, 131] on textarea "Скажіть будь ласа чому відгук від 02.09.25 по Замовлення № 359838768 впливає на…" at bounding box center [858, 147] width 230 height 60
paste textarea "7"
drag, startPoint x: 329, startPoint y: 369, endPoint x: 366, endPoint y: 390, distance: 42.5
click at [305, 385] on div "Замовлення № 350736184" at bounding box center [373, 393] width 232 height 16
copy link "№ 350736184"
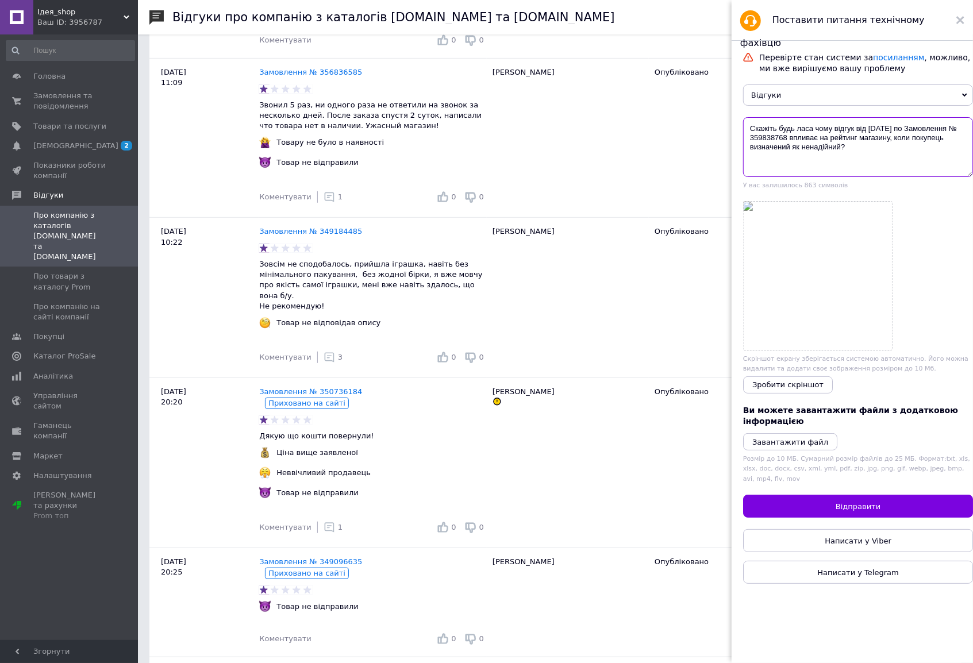
drag, startPoint x: 797, startPoint y: 136, endPoint x: 749, endPoint y: 137, distance: 47.7
click at [749, 137] on textarea "Скажіть будь ласа чому відгук від 02.07.25 по Замовлення № 359838768 впливає на…" at bounding box center [858, 147] width 230 height 60
paste textarea "0736184"
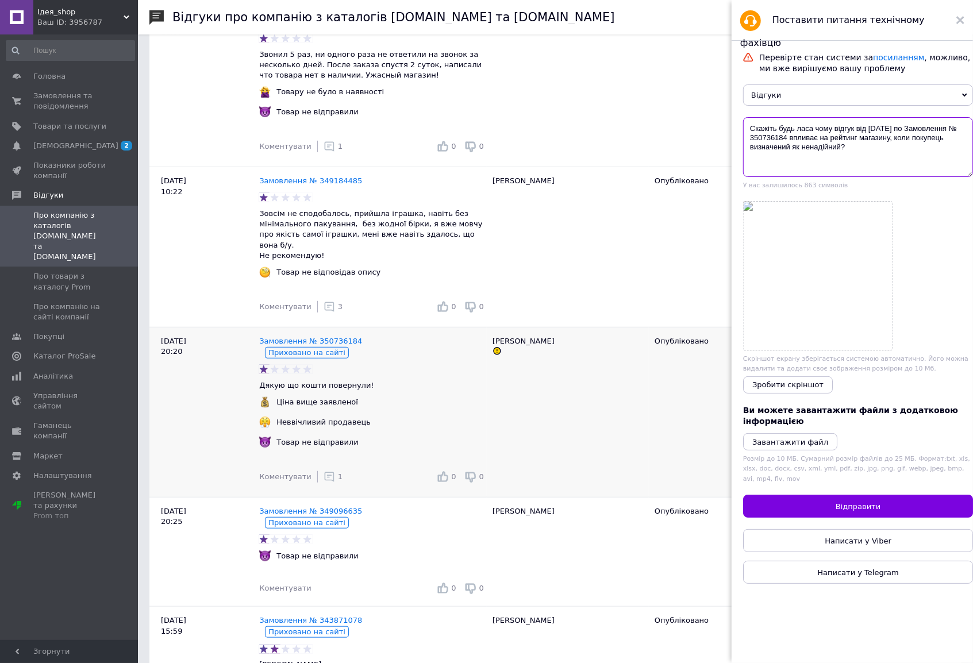
scroll to position [470, 0]
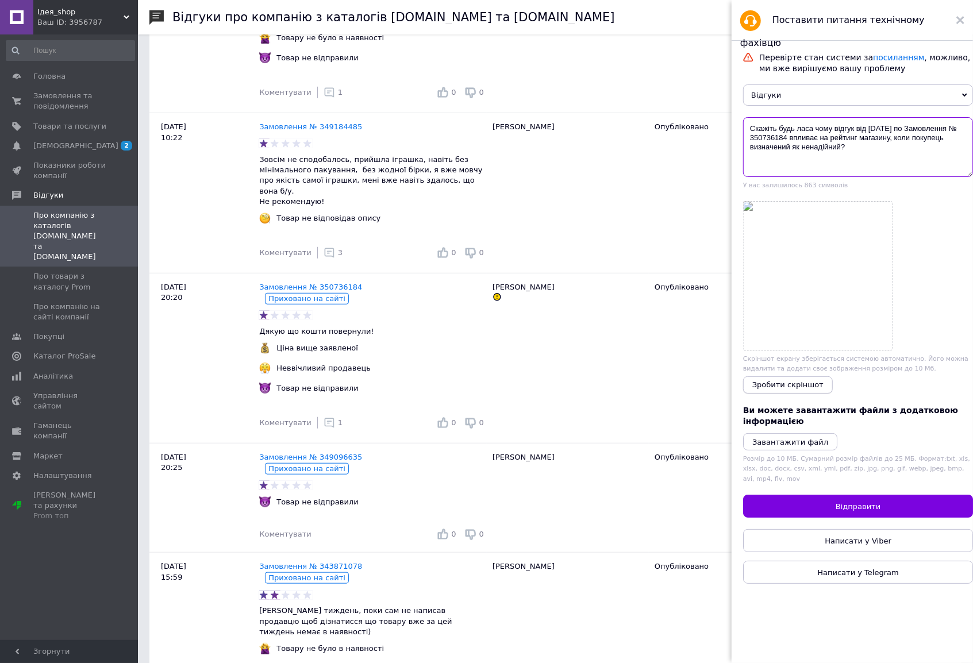
type textarea "Скажіть будь ласа чому відгук від 02.07.25 по Замовлення № 350736184 впливає на…"
click at [777, 384] on span "Зробити скріншот" at bounding box center [788, 385] width 71 height 9
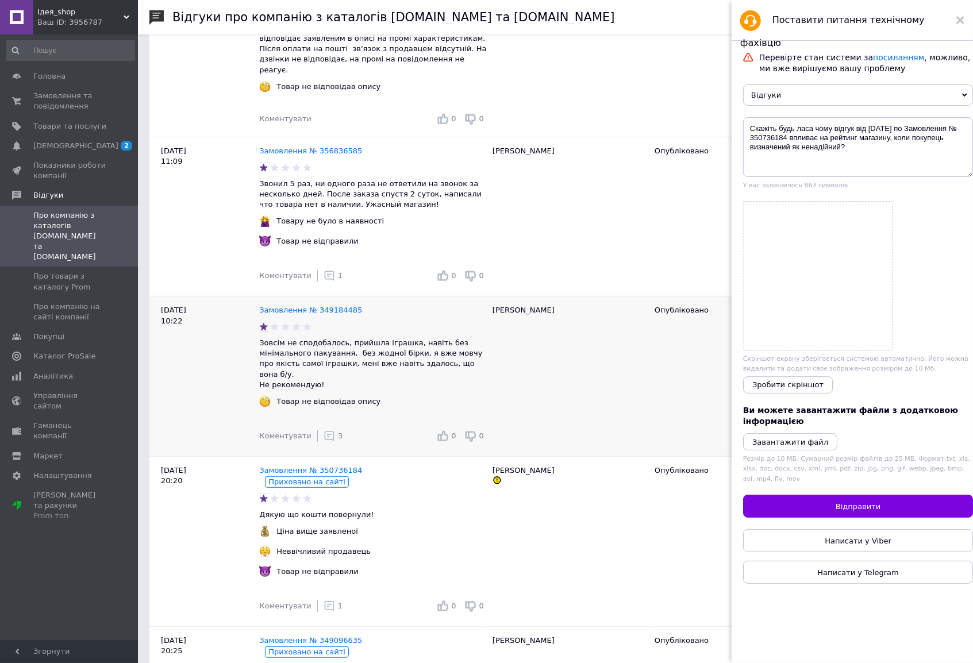
scroll to position [418, 0]
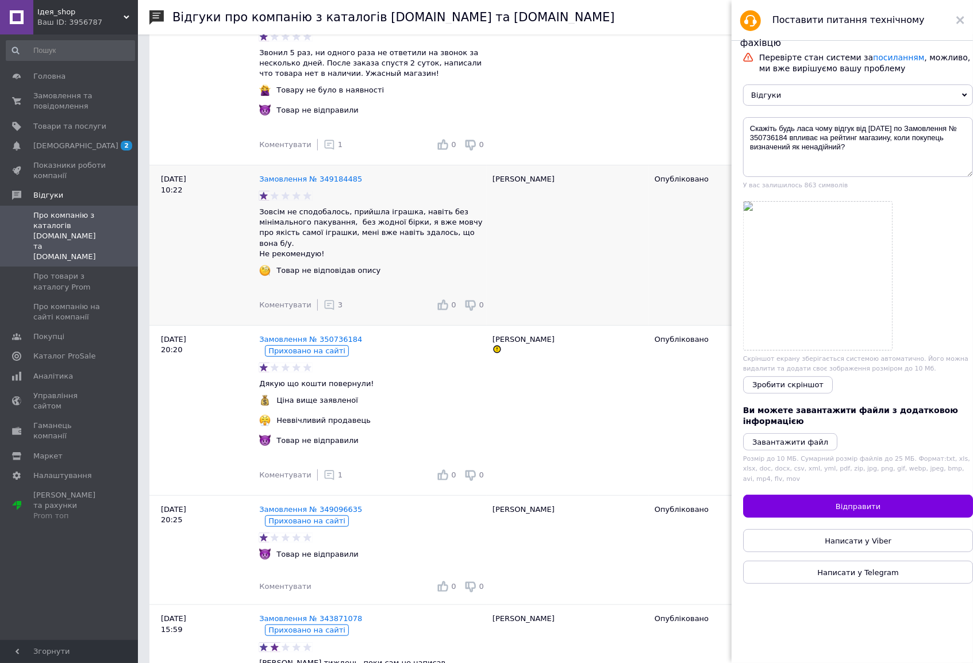
drag, startPoint x: 791, startPoint y: 393, endPoint x: 430, endPoint y: 302, distance: 371.6
click at [791, 389] on span "Зробити скріншот" at bounding box center [788, 385] width 71 height 9
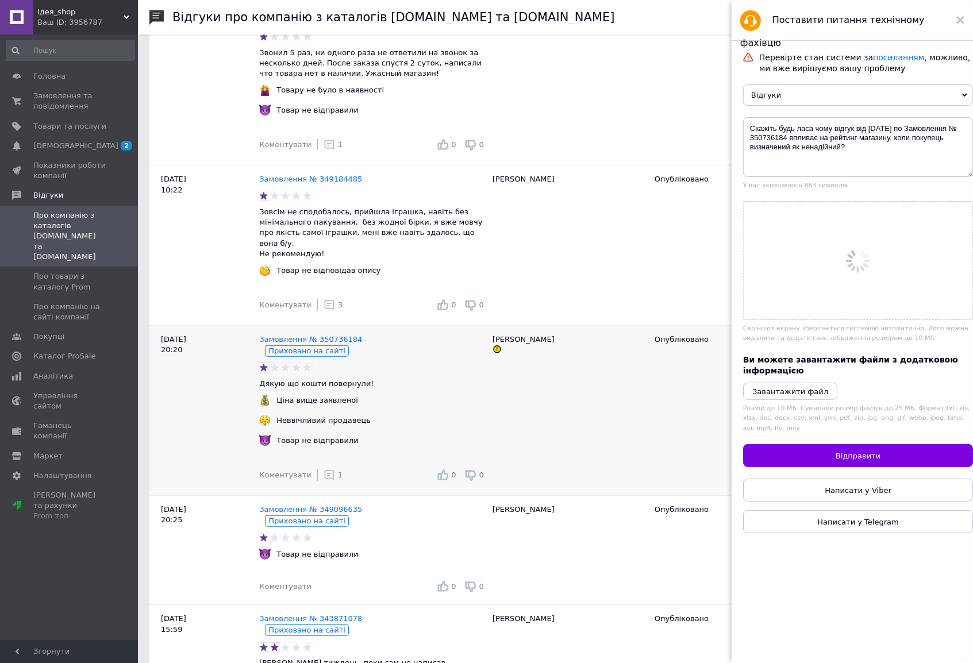
scroll to position [0, 0]
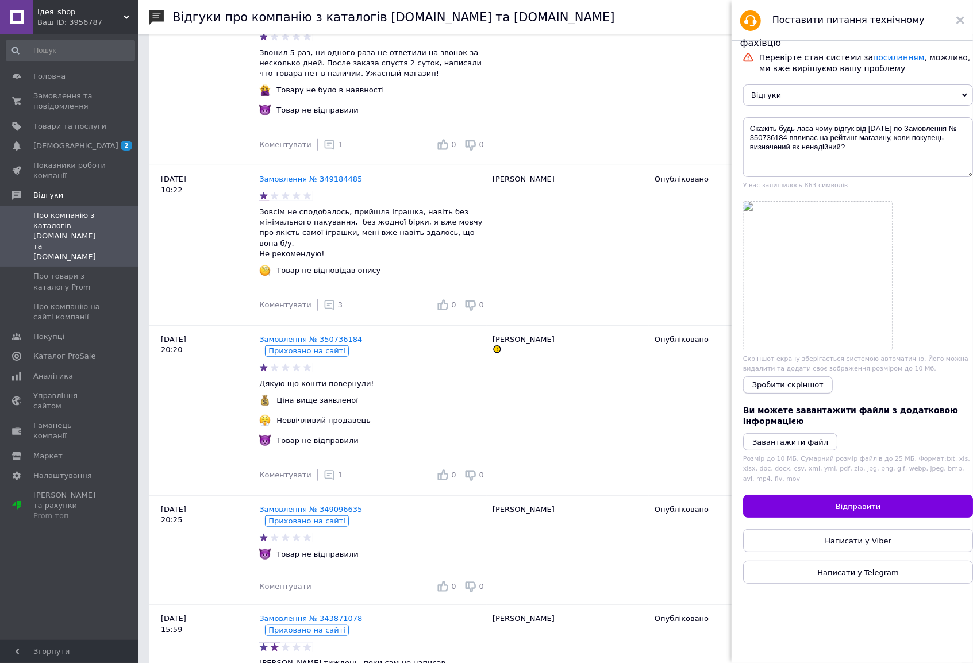
click at [799, 394] on button "Зробити скріншот" at bounding box center [788, 385] width 90 height 17
click at [792, 443] on icon "Завантажити файл" at bounding box center [791, 442] width 76 height 9
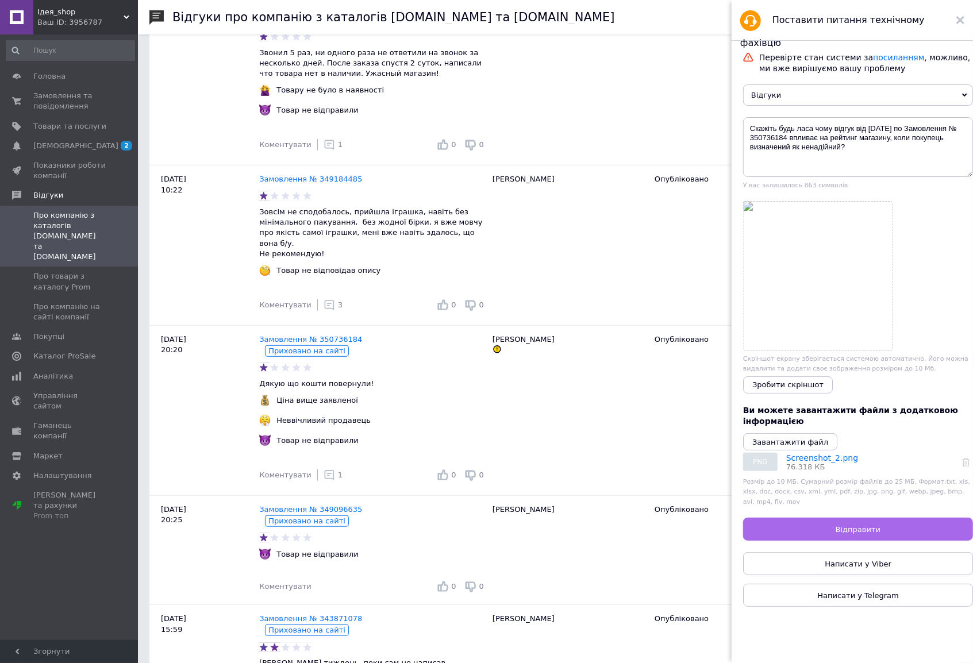
click at [857, 534] on span "Відправити" at bounding box center [858, 529] width 45 height 9
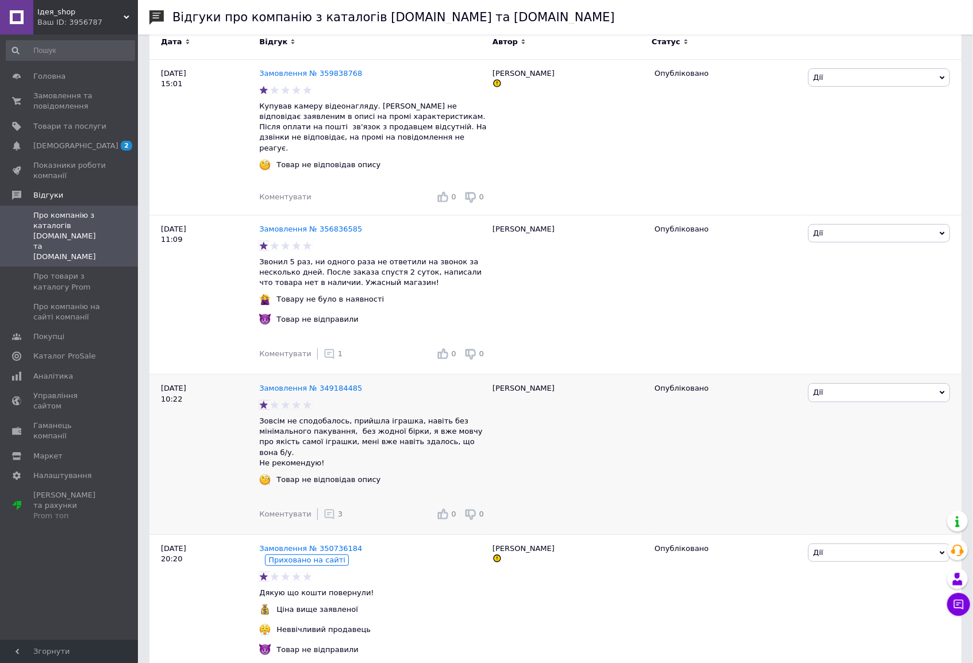
scroll to position [313, 0]
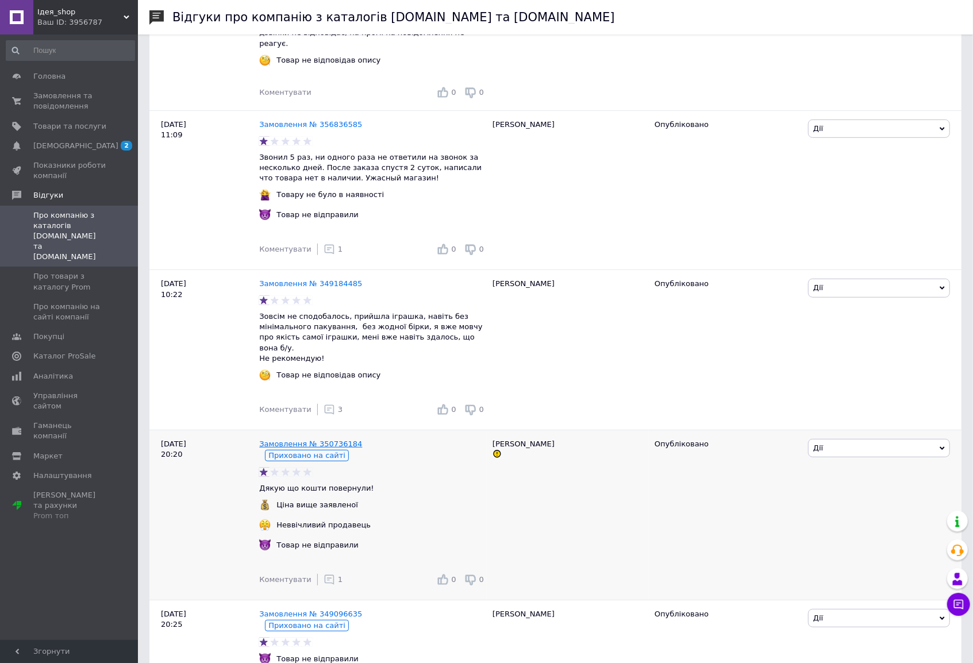
click at [312, 440] on link "Замовлення № 350736184" at bounding box center [310, 444] width 103 height 9
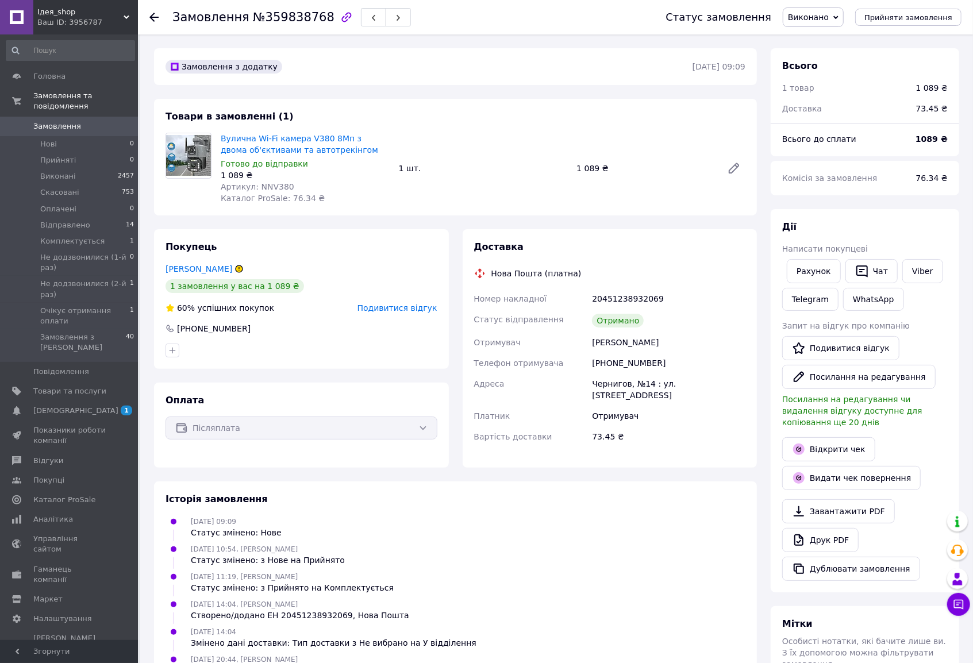
click at [154, 17] on use at bounding box center [153, 17] width 9 height 9
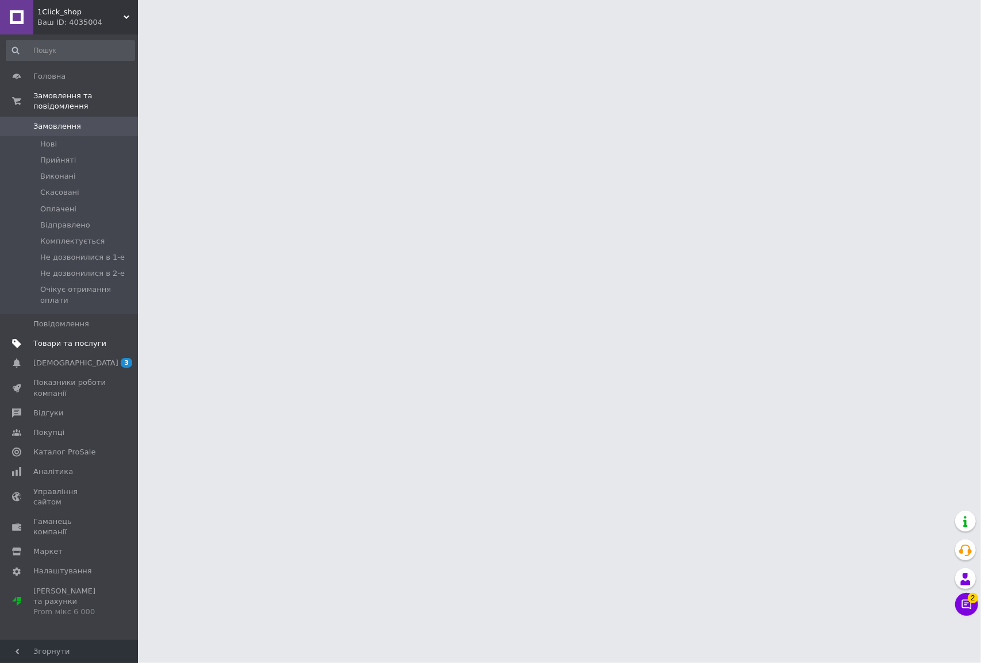
click at [58, 339] on span "Товари та послуги" at bounding box center [69, 344] width 73 height 10
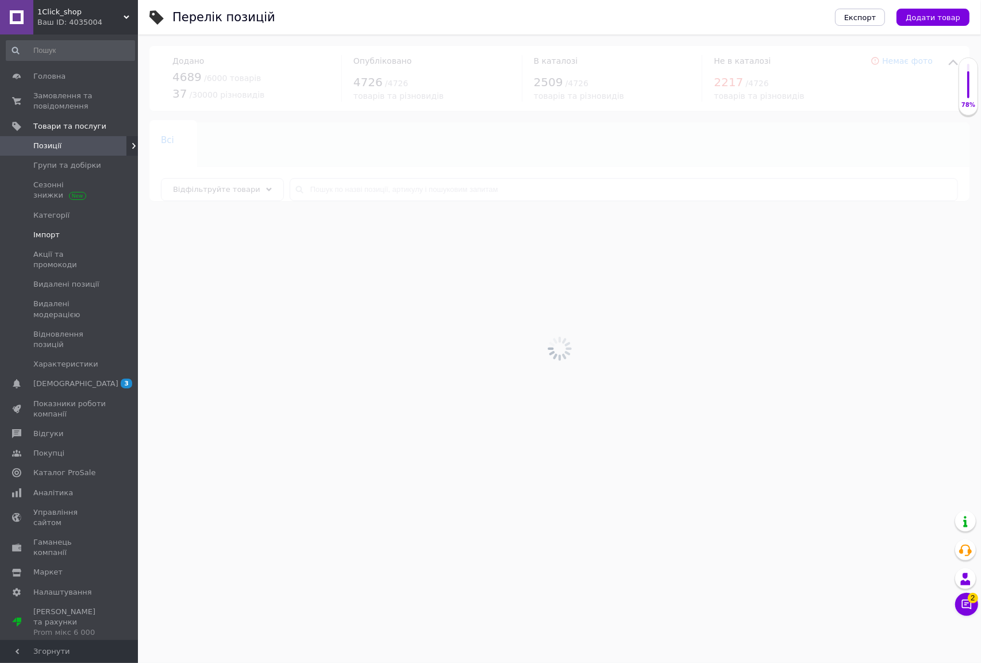
click at [55, 230] on span "Імпорт" at bounding box center [46, 235] width 26 height 10
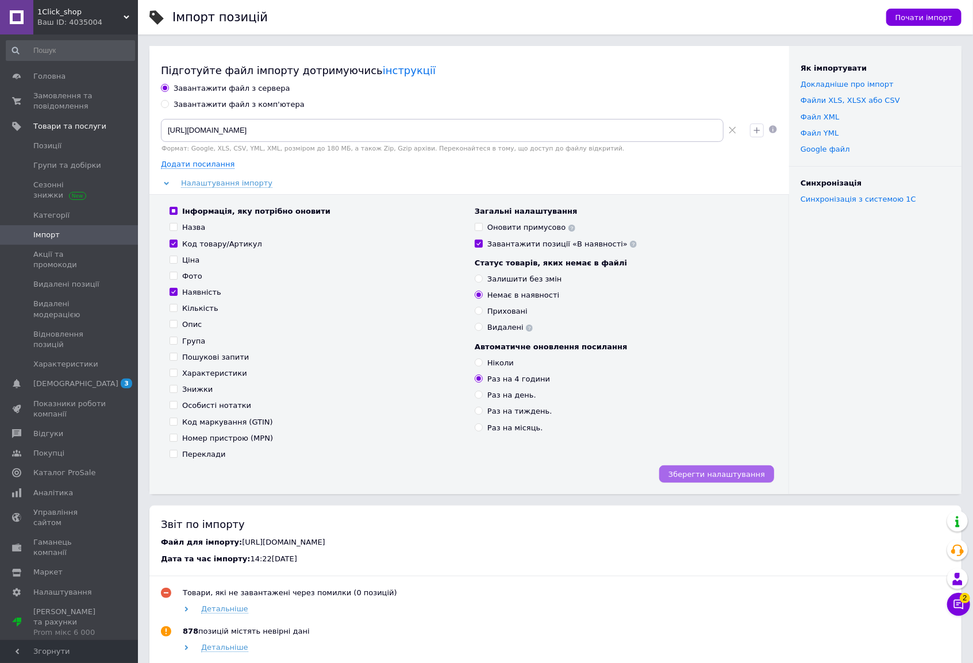
click at [743, 470] on span "Зберегти налаштування" at bounding box center [717, 474] width 97 height 9
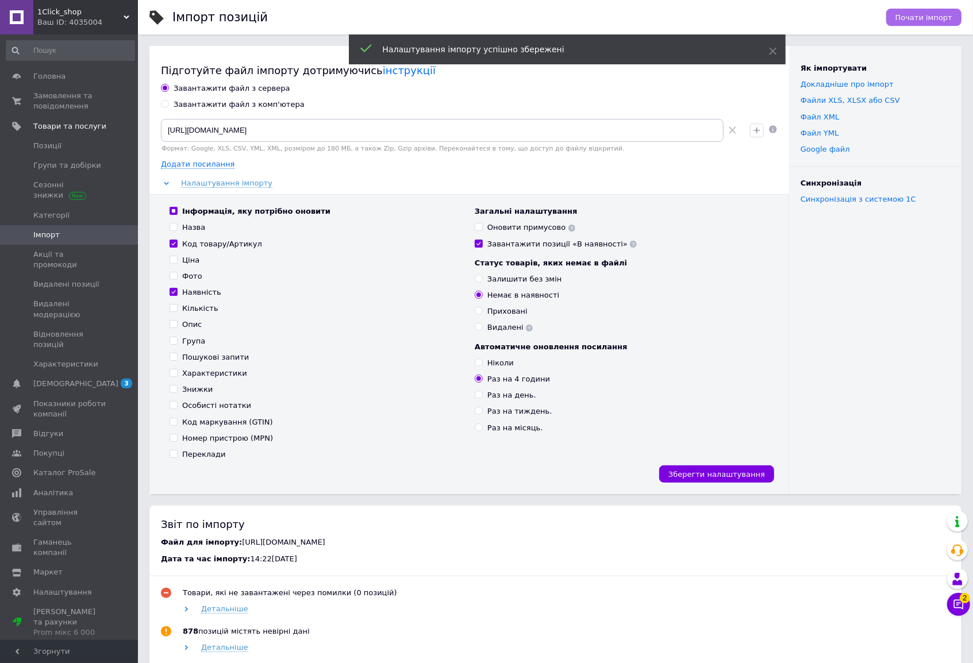
click at [911, 18] on span "Почати імпорт" at bounding box center [924, 17] width 57 height 9
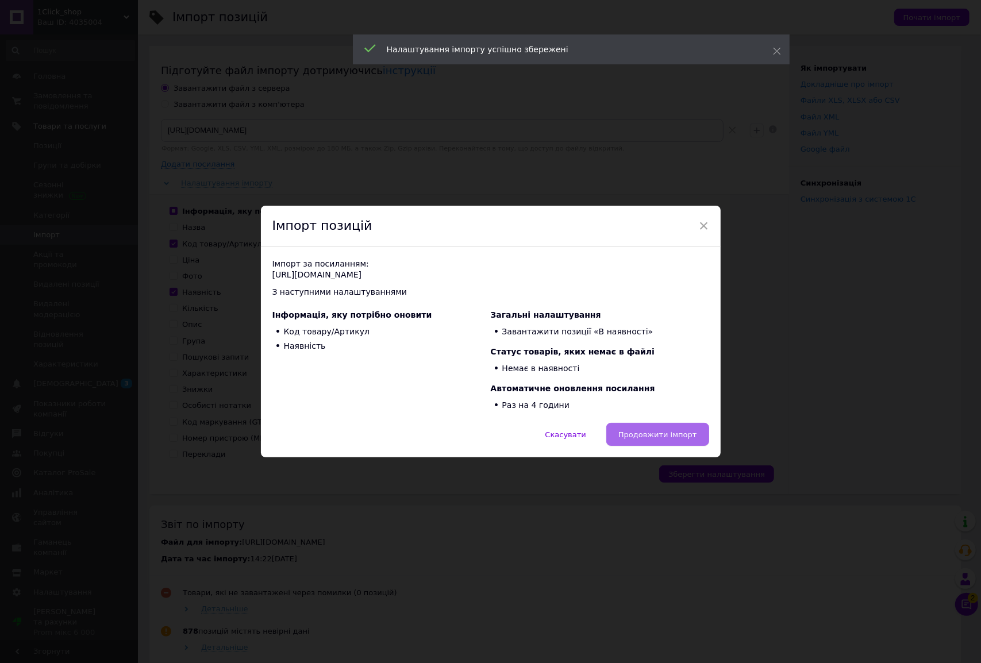
click at [636, 436] on span "Продовжити імпорт" at bounding box center [658, 435] width 79 height 9
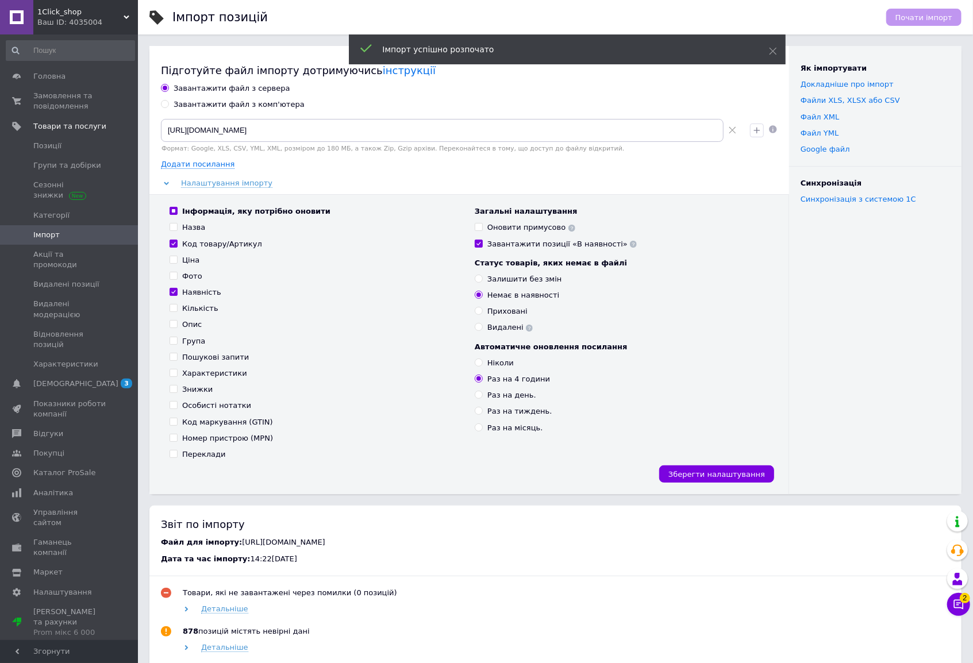
click at [104, 11] on span "1Click_shop" at bounding box center [80, 12] width 86 height 10
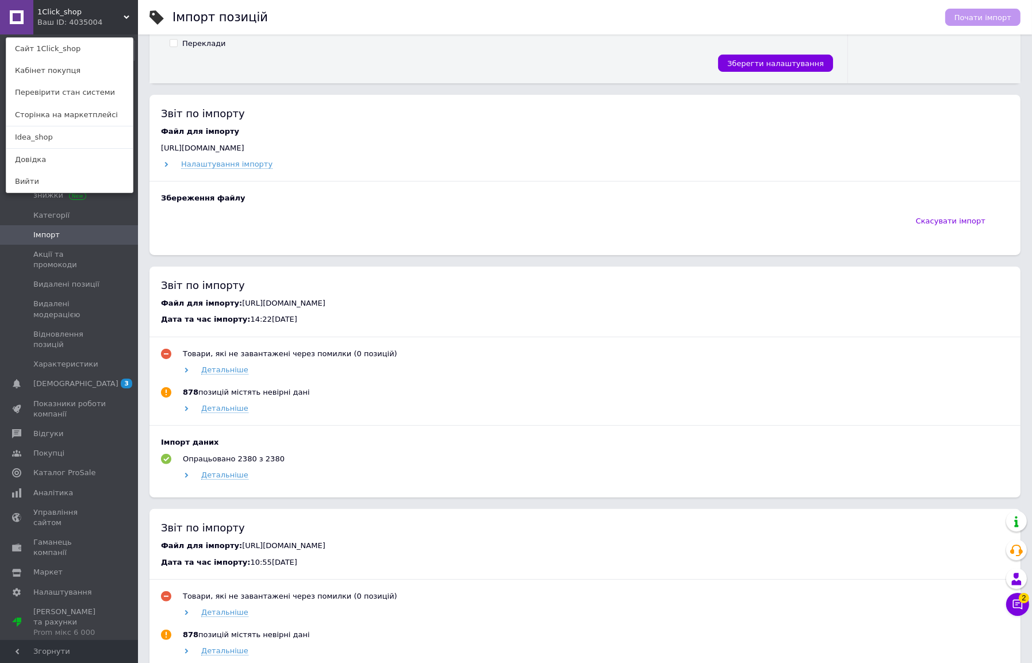
scroll to position [523, 0]
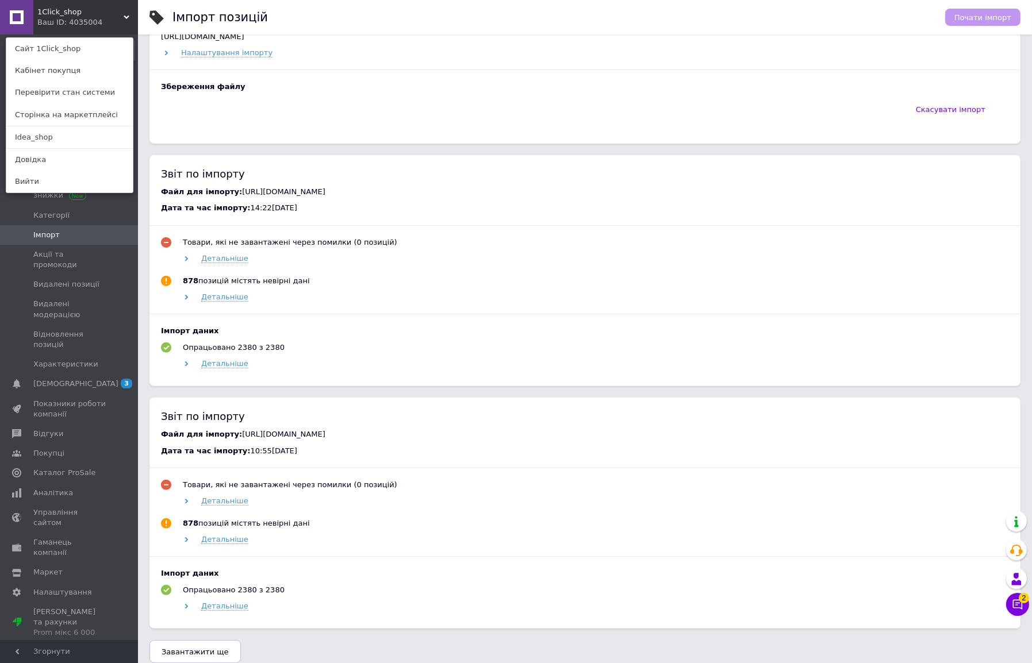
click at [144, 109] on div "Звіт по імпорту Файл для імпорту [URL][DOMAIN_NAME] Налаштування імпорту Збереж…" at bounding box center [585, 306] width 894 height 646
